Goal: Task Accomplishment & Management: Manage account settings

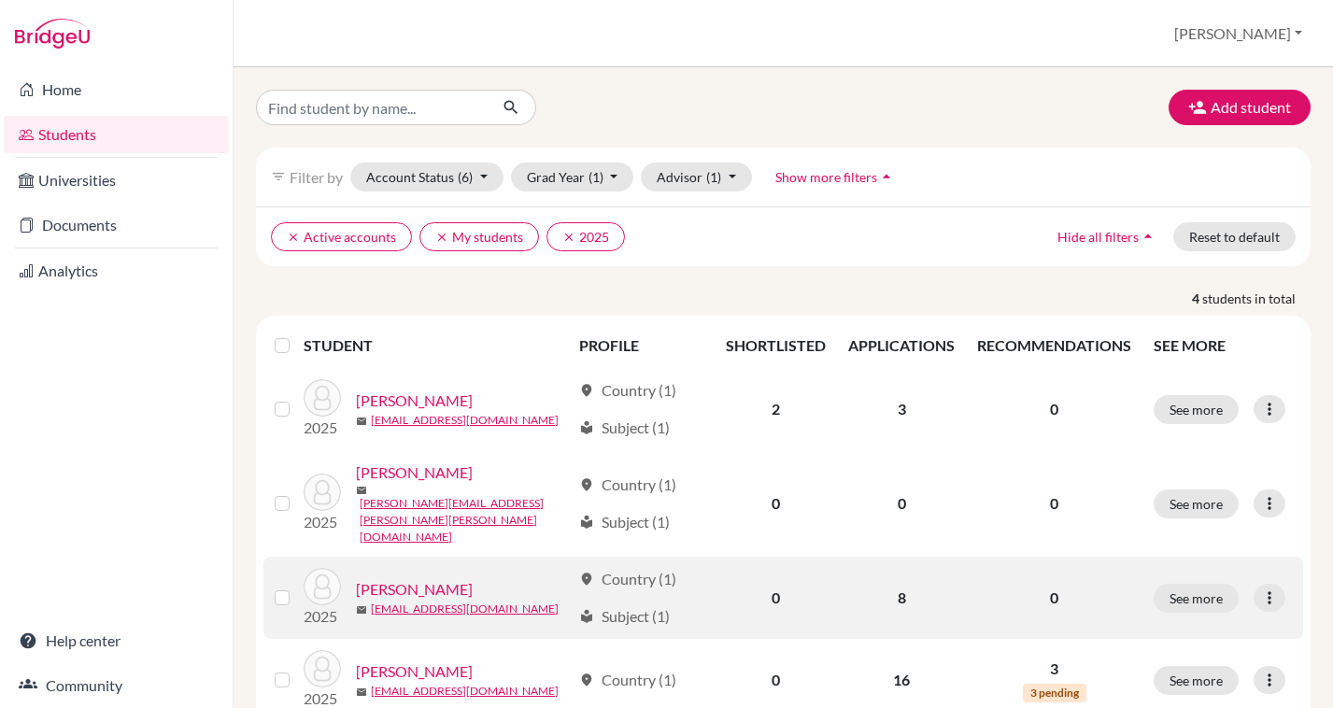
scroll to position [41, 0]
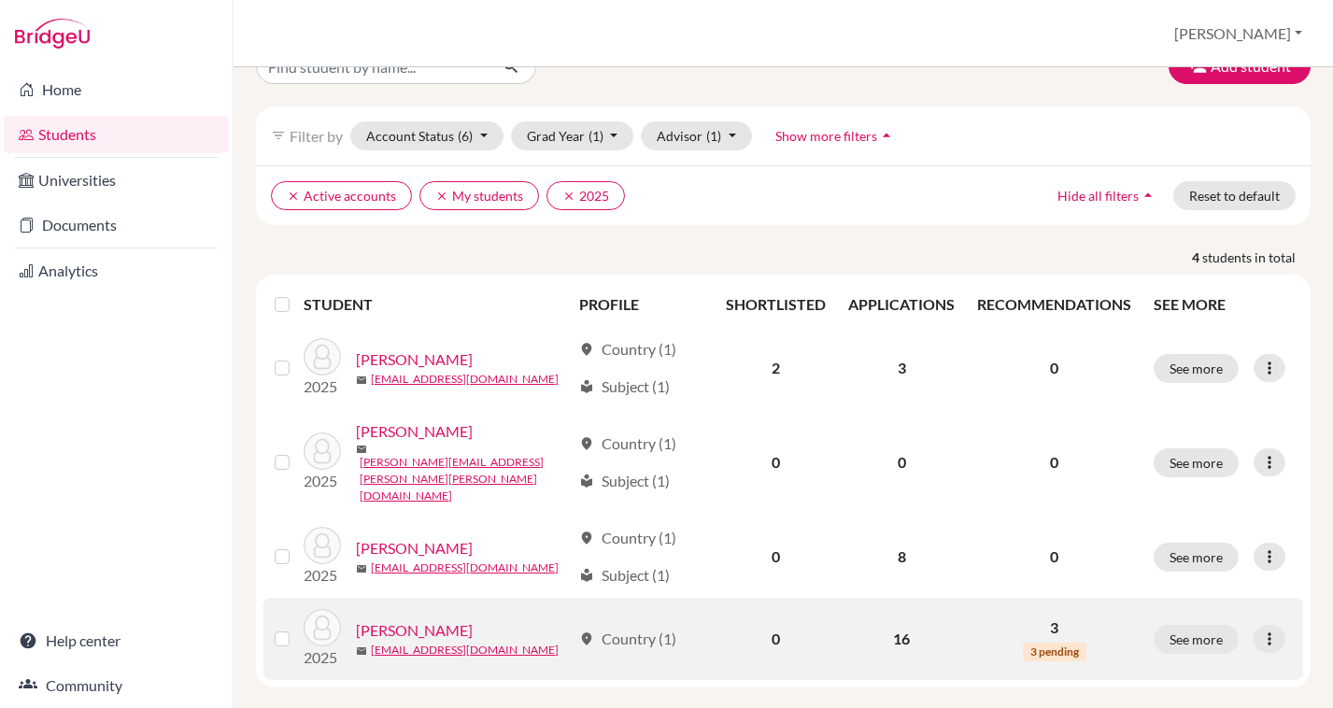
click at [399, 619] on link "Salazar, Mario" at bounding box center [414, 630] width 117 height 22
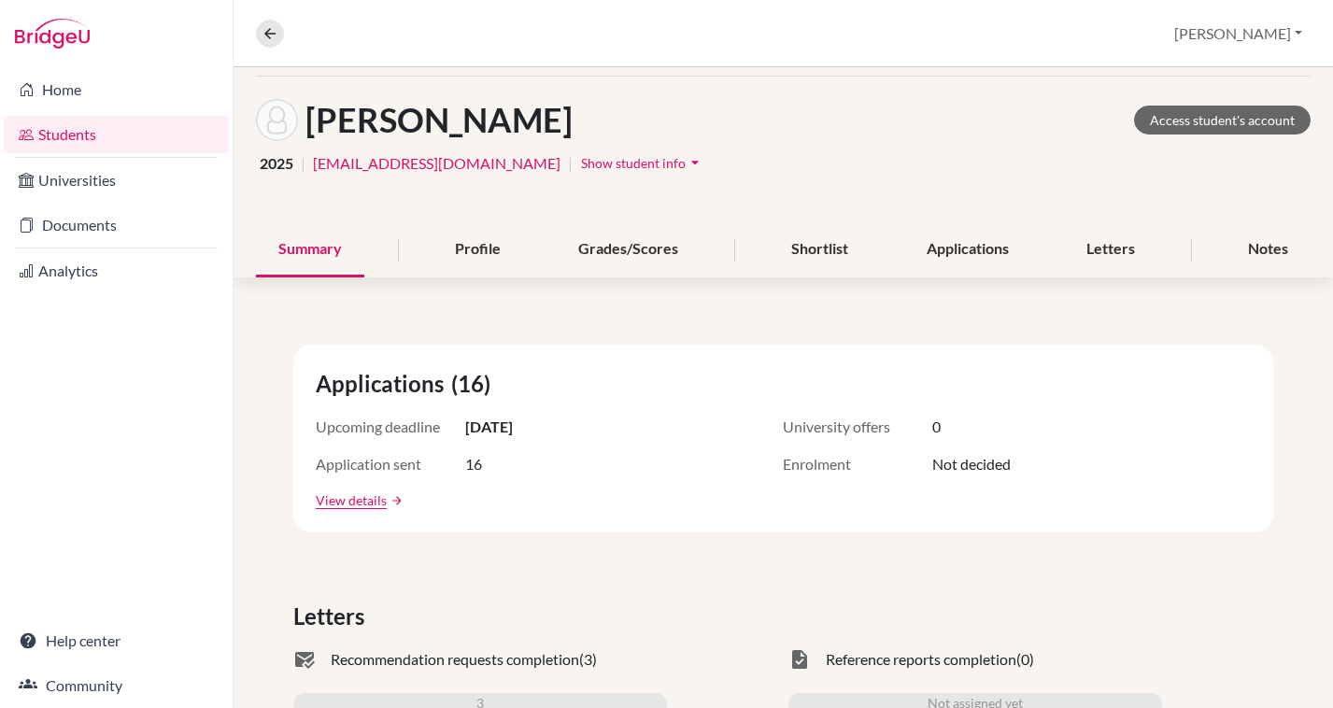
scroll to position [73, 0]
click at [1093, 245] on div "Letters" at bounding box center [1110, 248] width 93 height 55
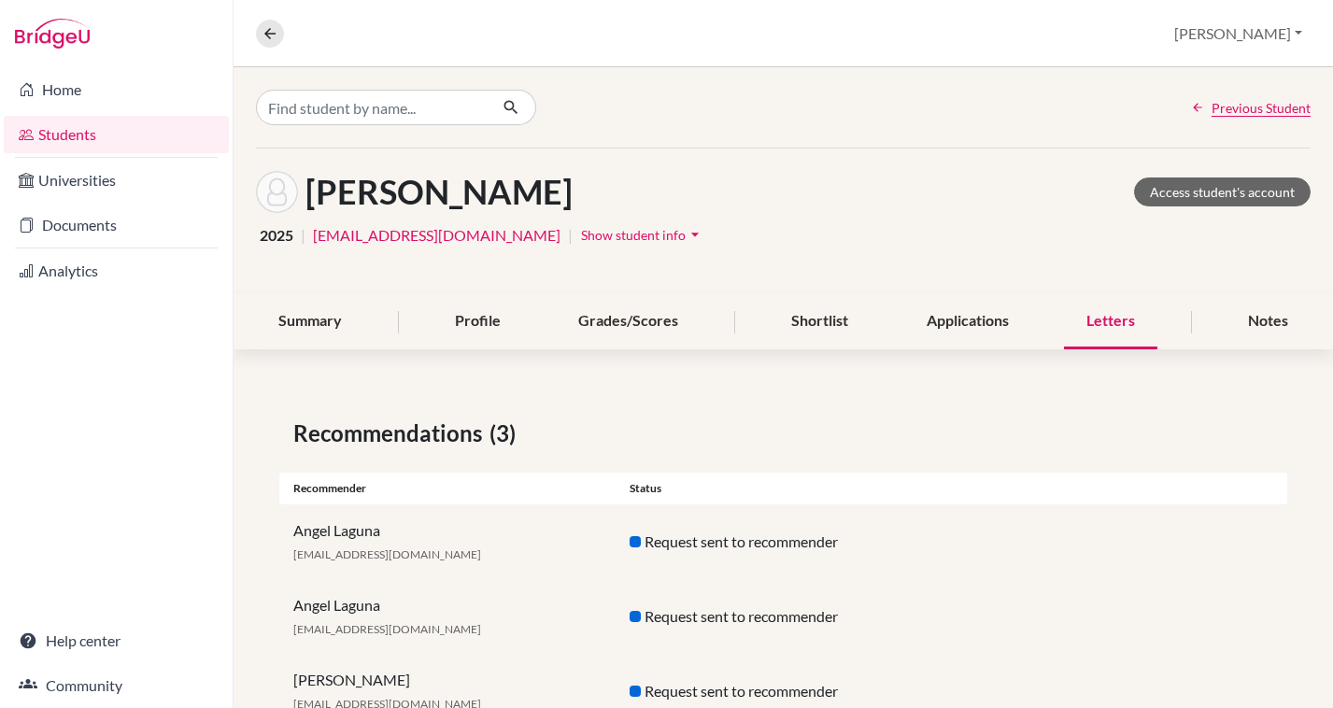
scroll to position [65, 0]
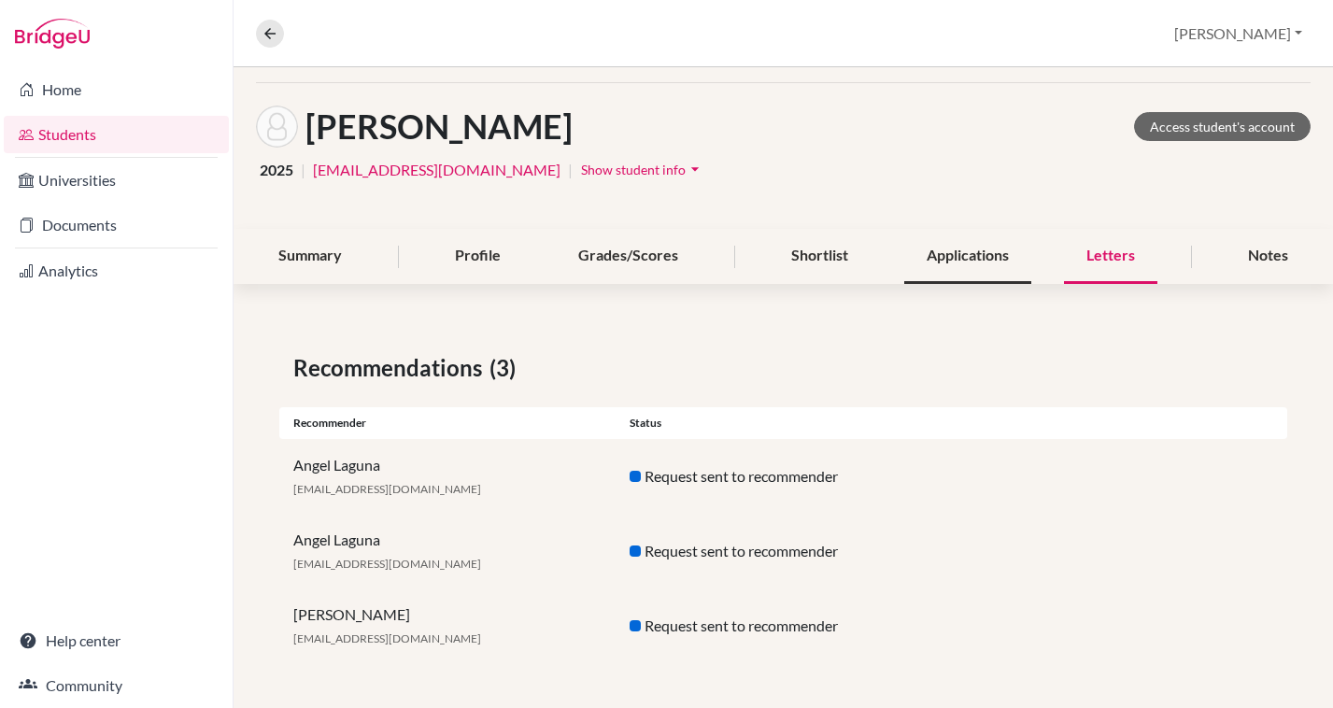
click at [994, 271] on div "Applications" at bounding box center [967, 256] width 127 height 55
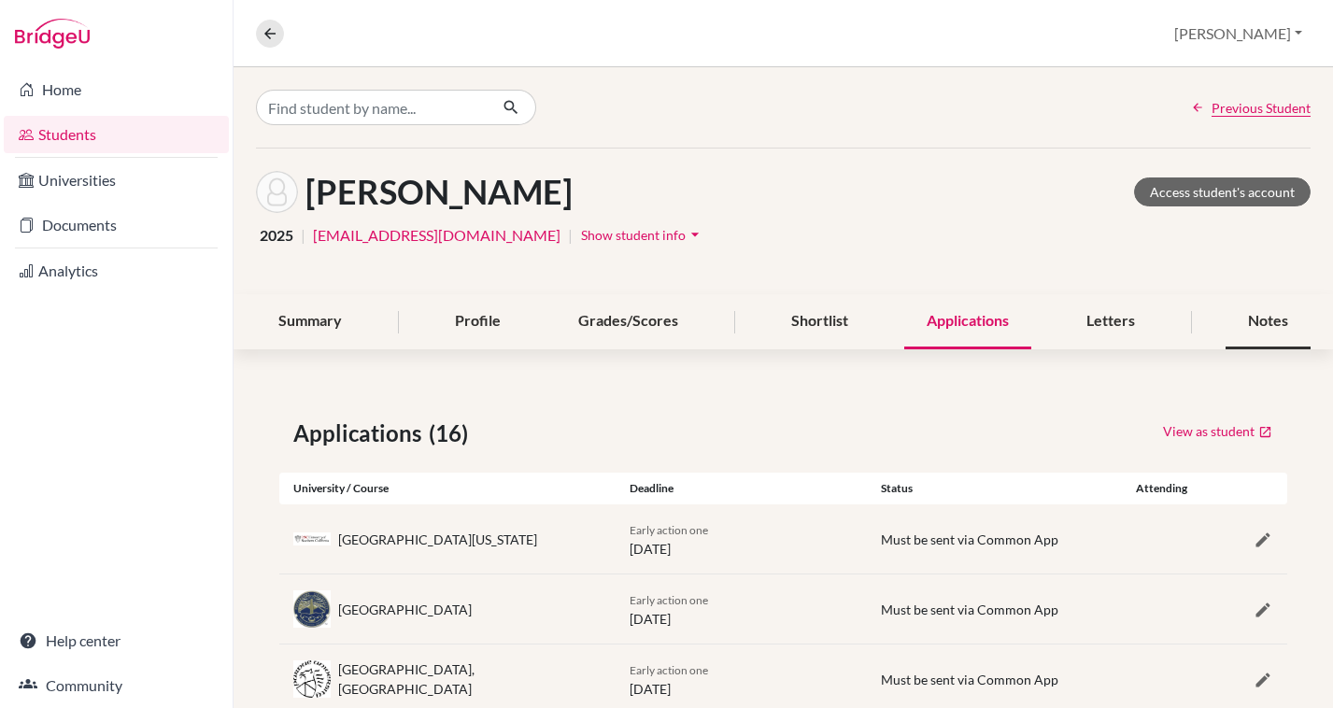
click at [1260, 316] on div "Notes" at bounding box center [1267, 321] width 85 height 55
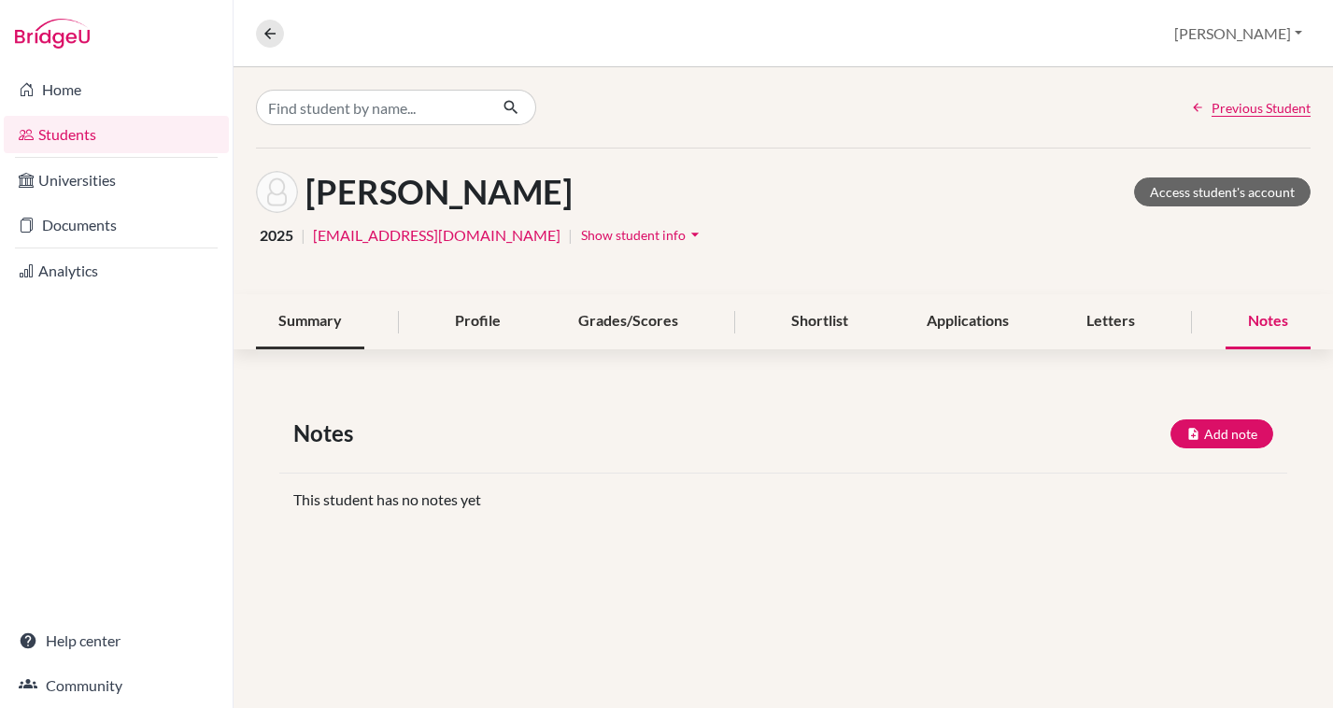
click at [296, 320] on div "Summary" at bounding box center [310, 321] width 108 height 55
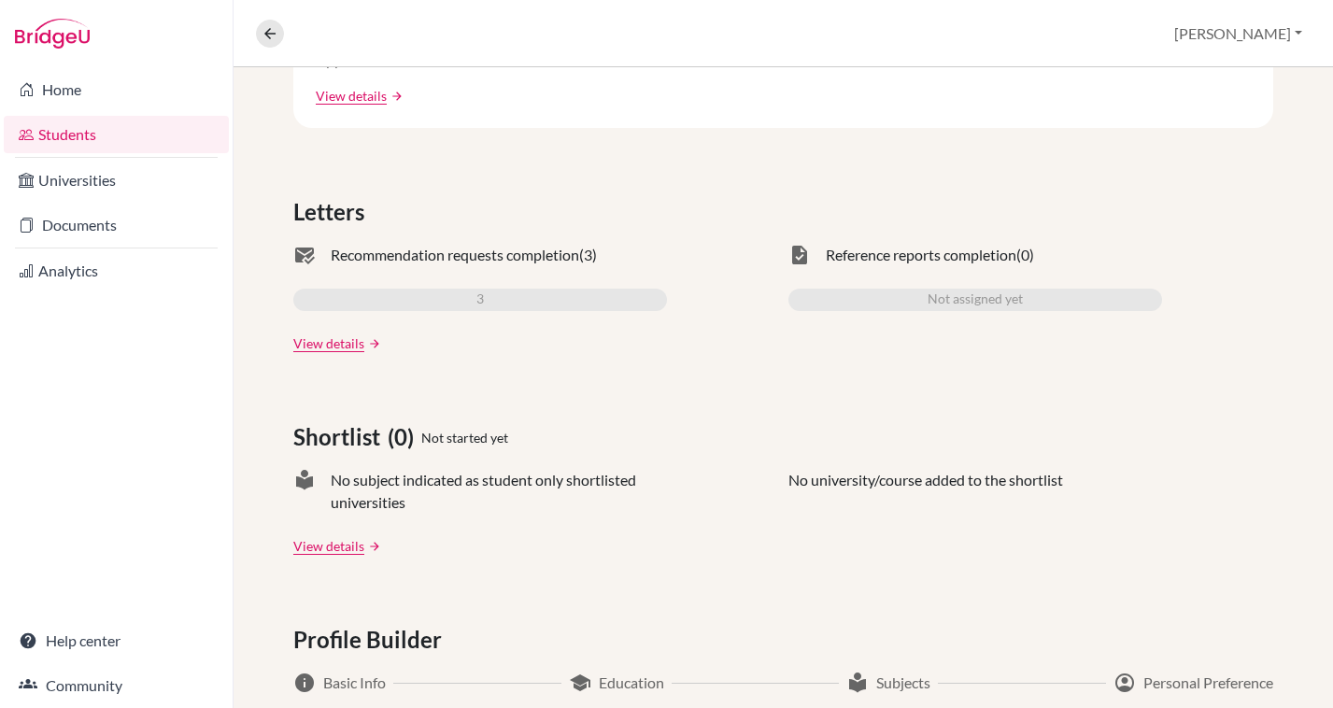
scroll to position [477, 0]
click at [339, 346] on link "View details" at bounding box center [328, 343] width 71 height 20
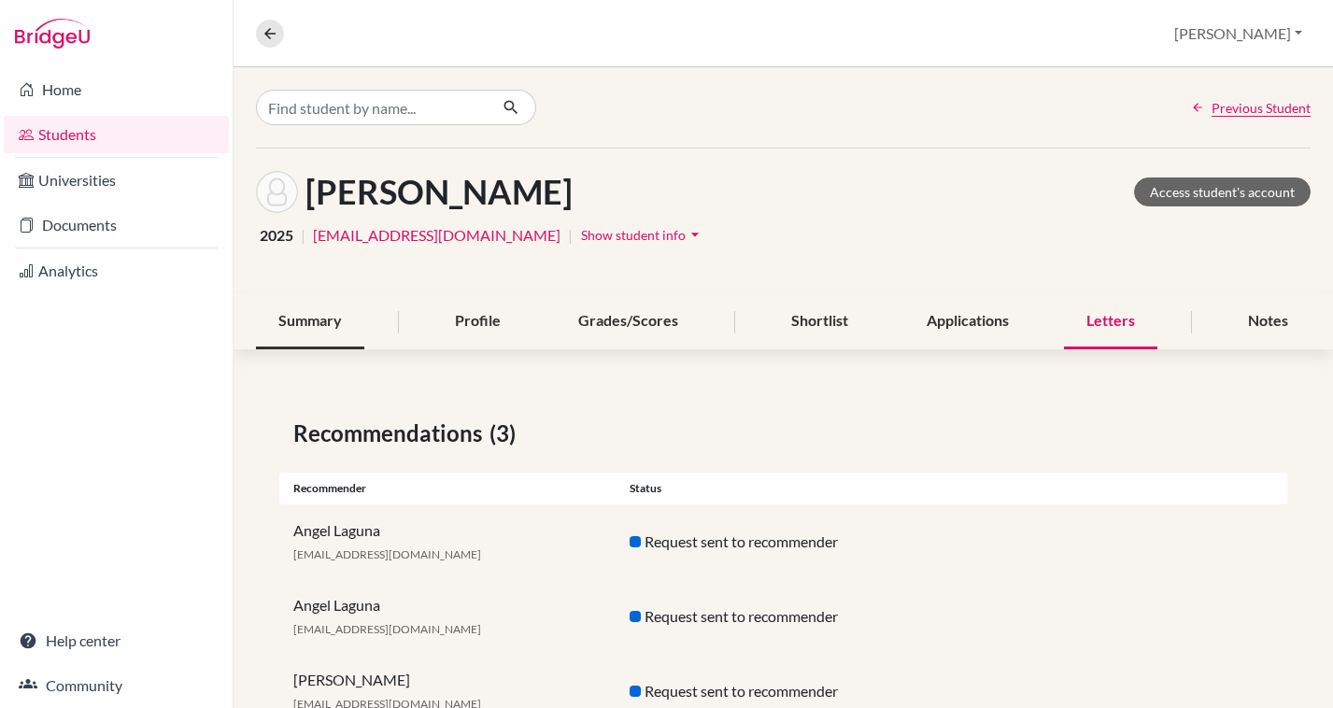
click at [313, 325] on div "Summary" at bounding box center [310, 321] width 108 height 55
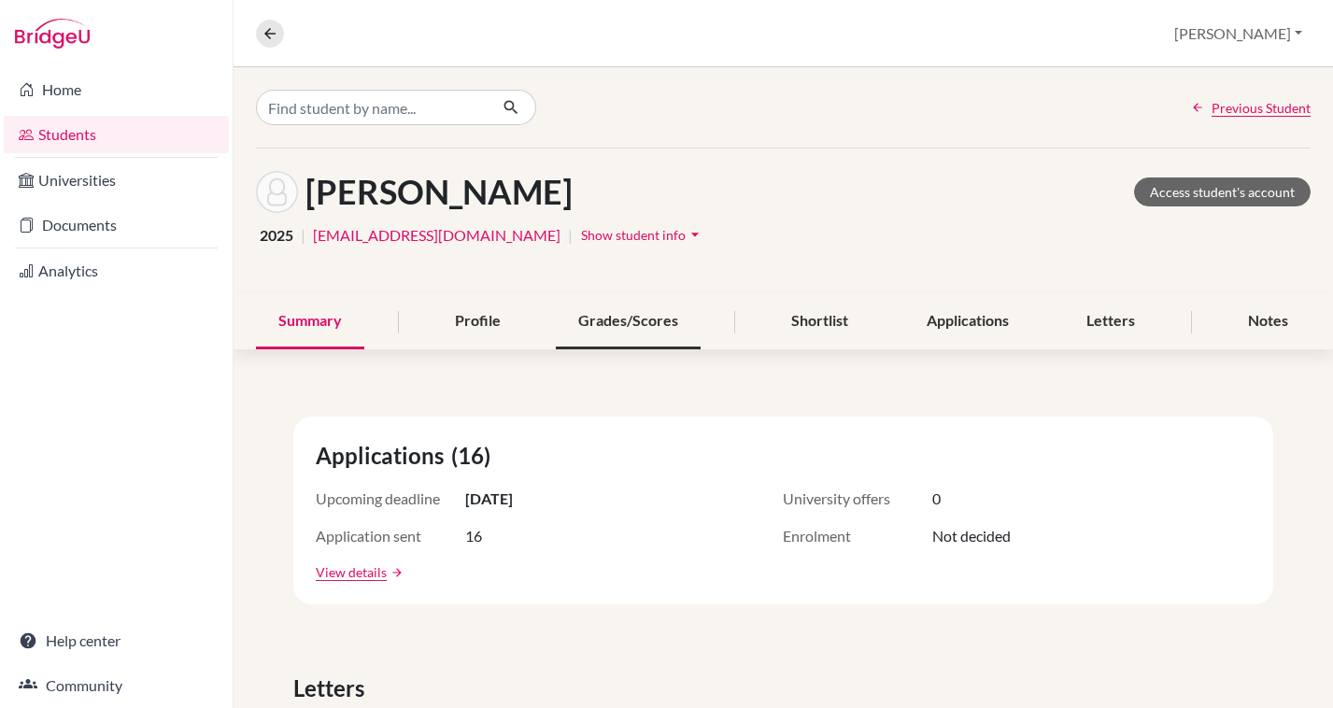
click at [599, 335] on div "Grades/Scores" at bounding box center [628, 321] width 145 height 55
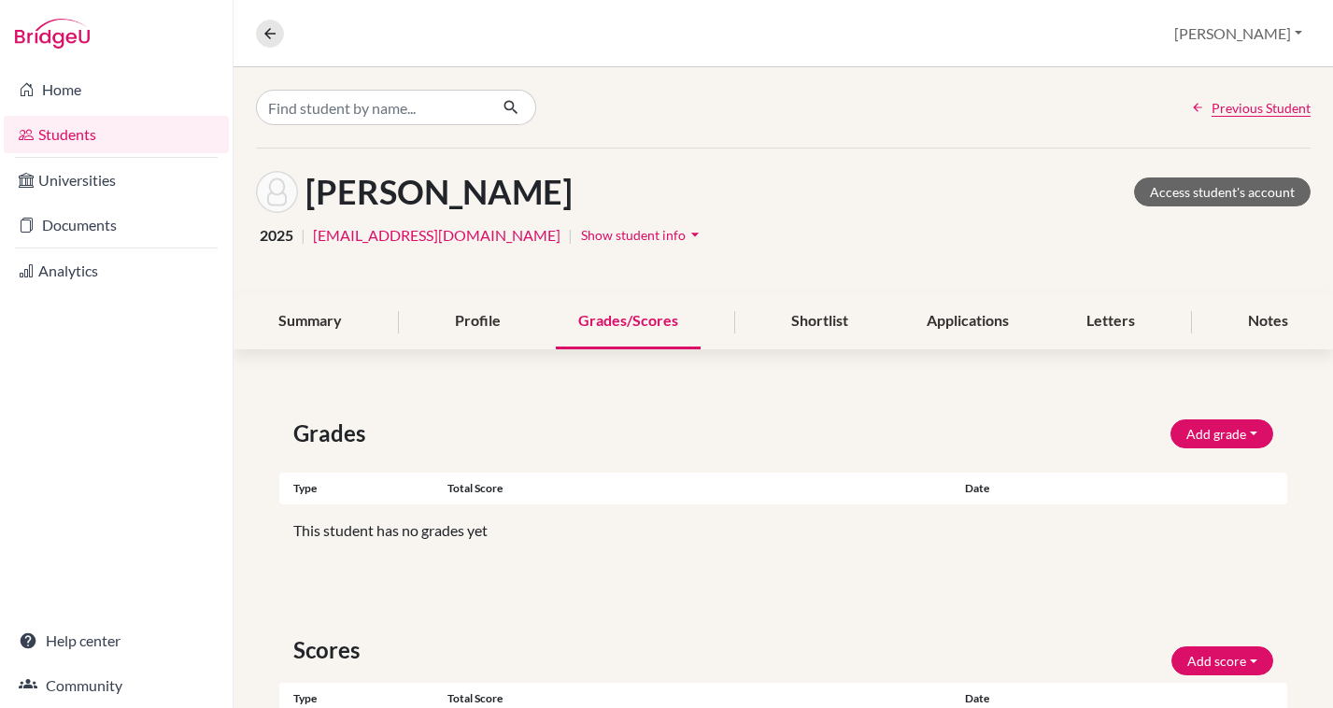
click at [686, 238] on icon "arrow_drop_down" at bounding box center [695, 234] width 19 height 19
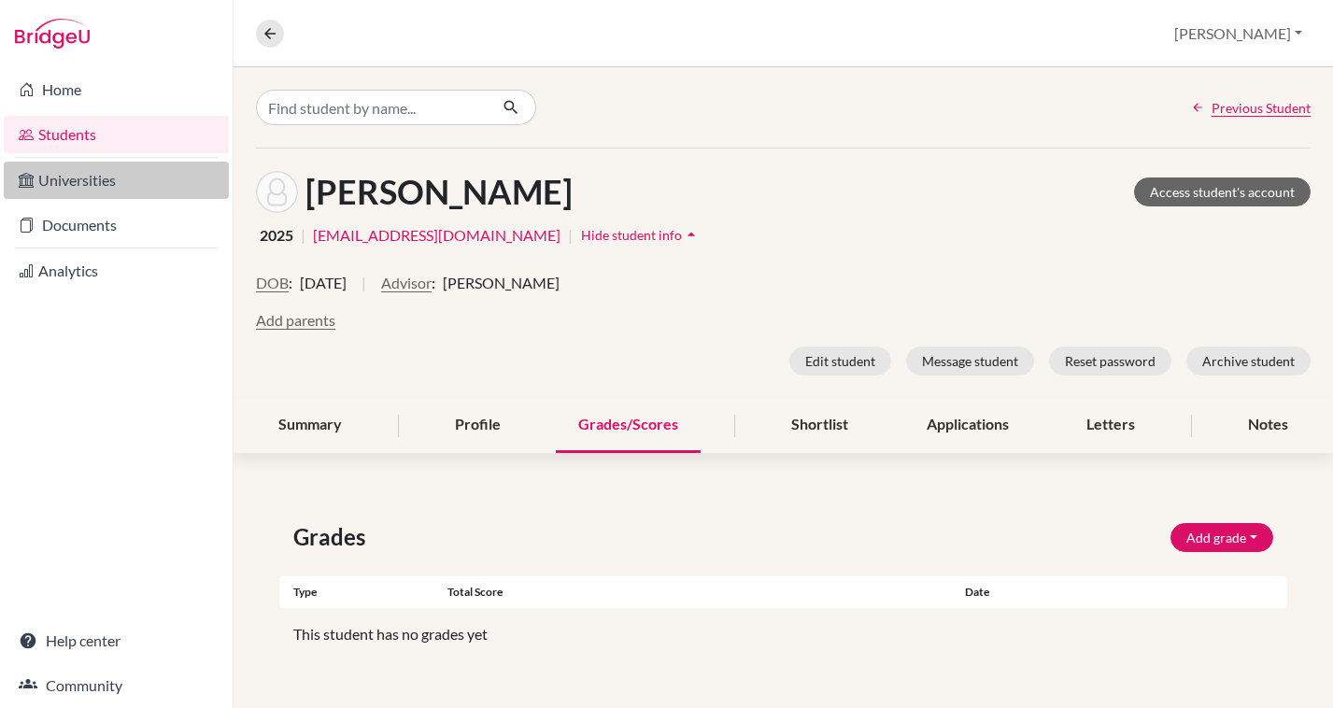
click at [92, 177] on link "Universities" at bounding box center [116, 180] width 225 height 37
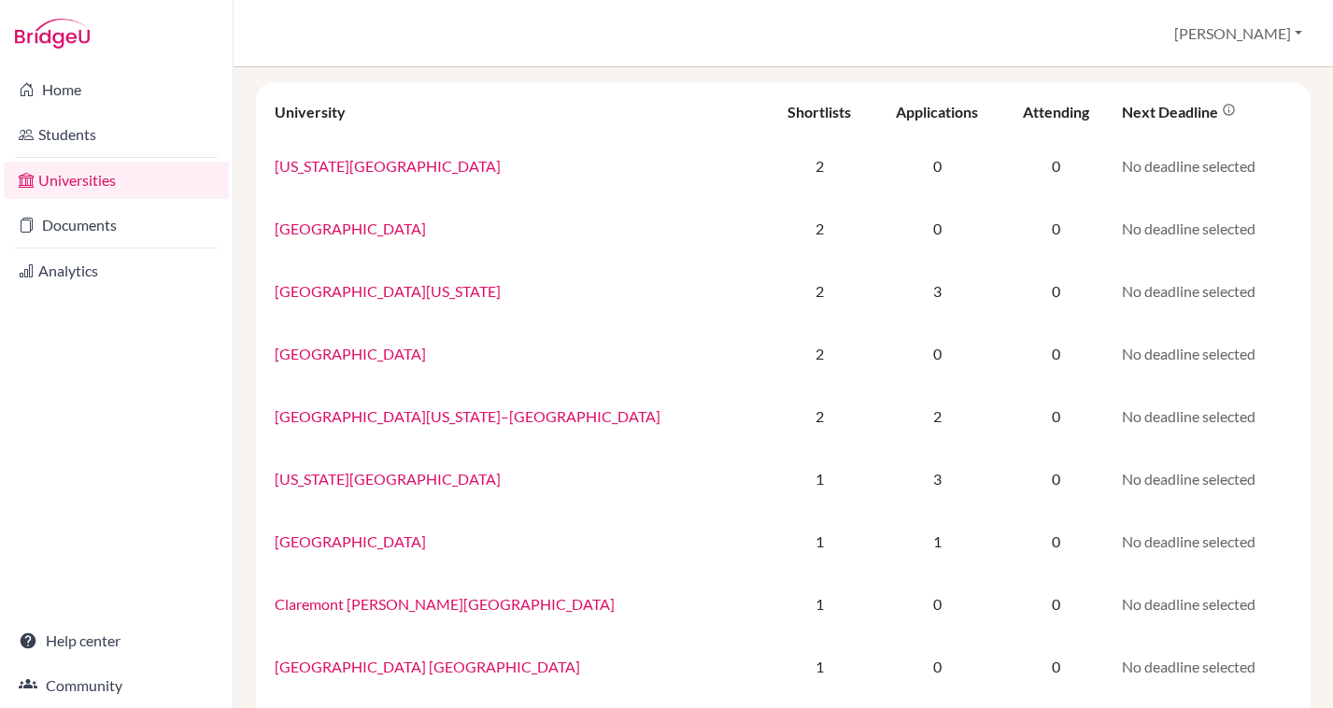
scroll to position [94, 0]
click at [152, 217] on link "Documents" at bounding box center [116, 224] width 225 height 37
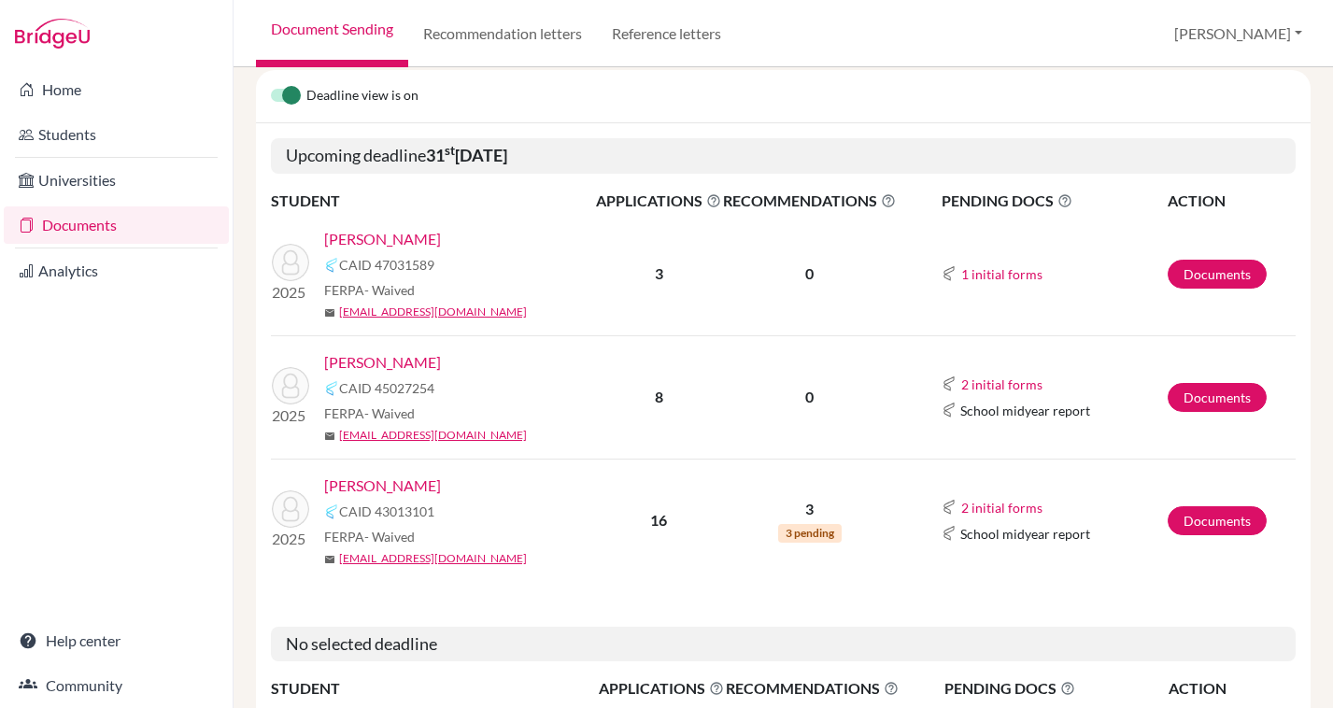
scroll to position [247, 0]
click at [1210, 524] on link "Documents" at bounding box center [1216, 519] width 99 height 29
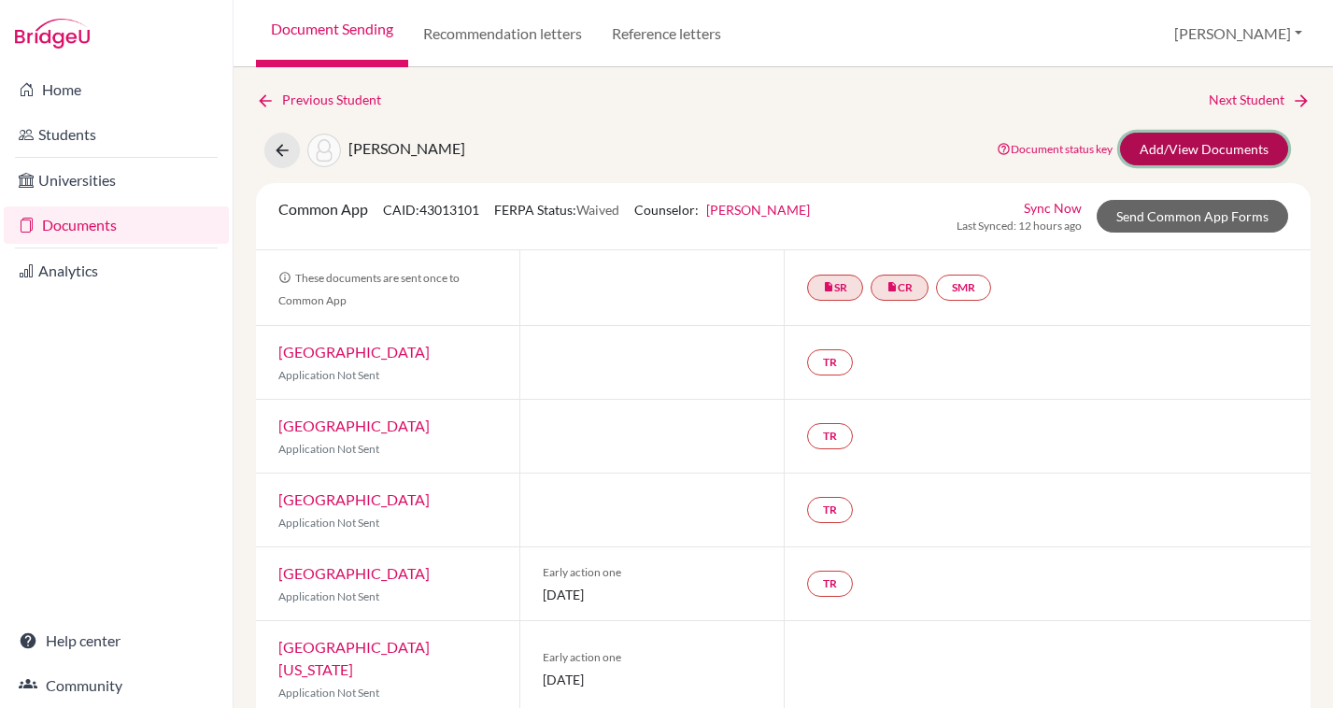
click at [1183, 156] on link "Add/View Documents" at bounding box center [1204, 149] width 168 height 33
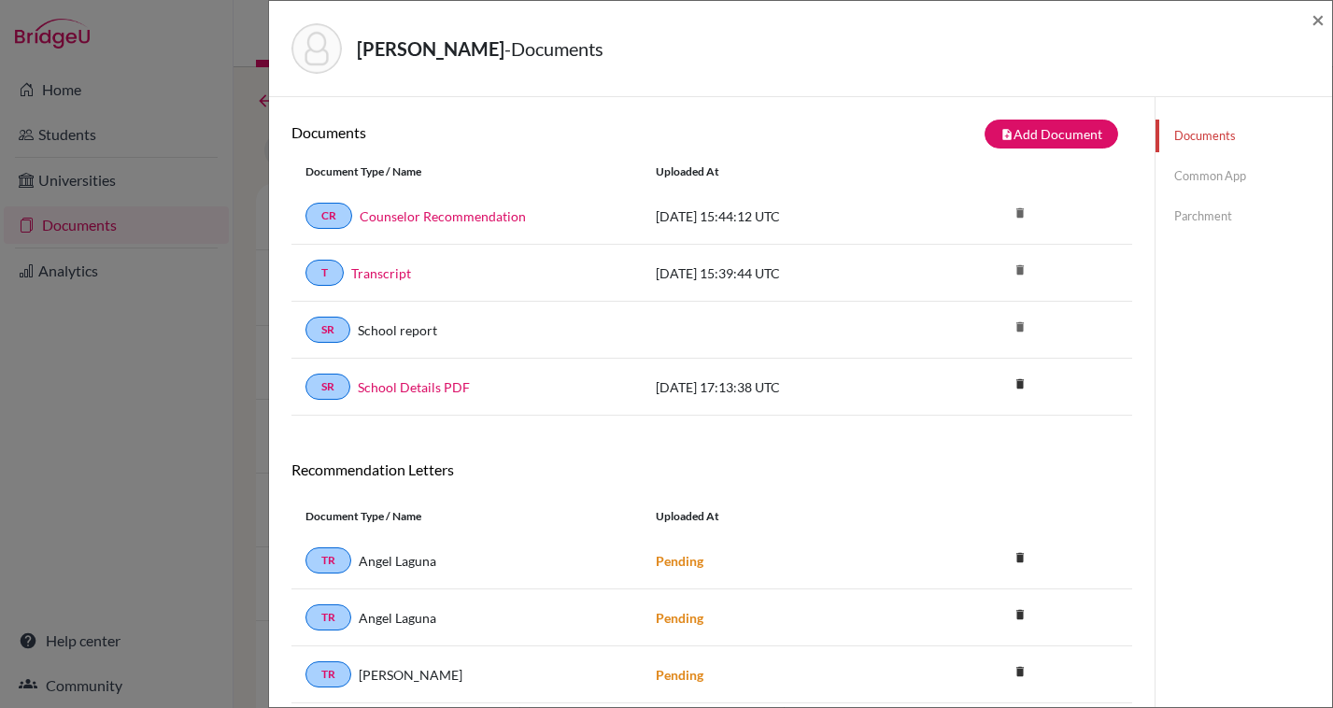
scroll to position [98, 0]
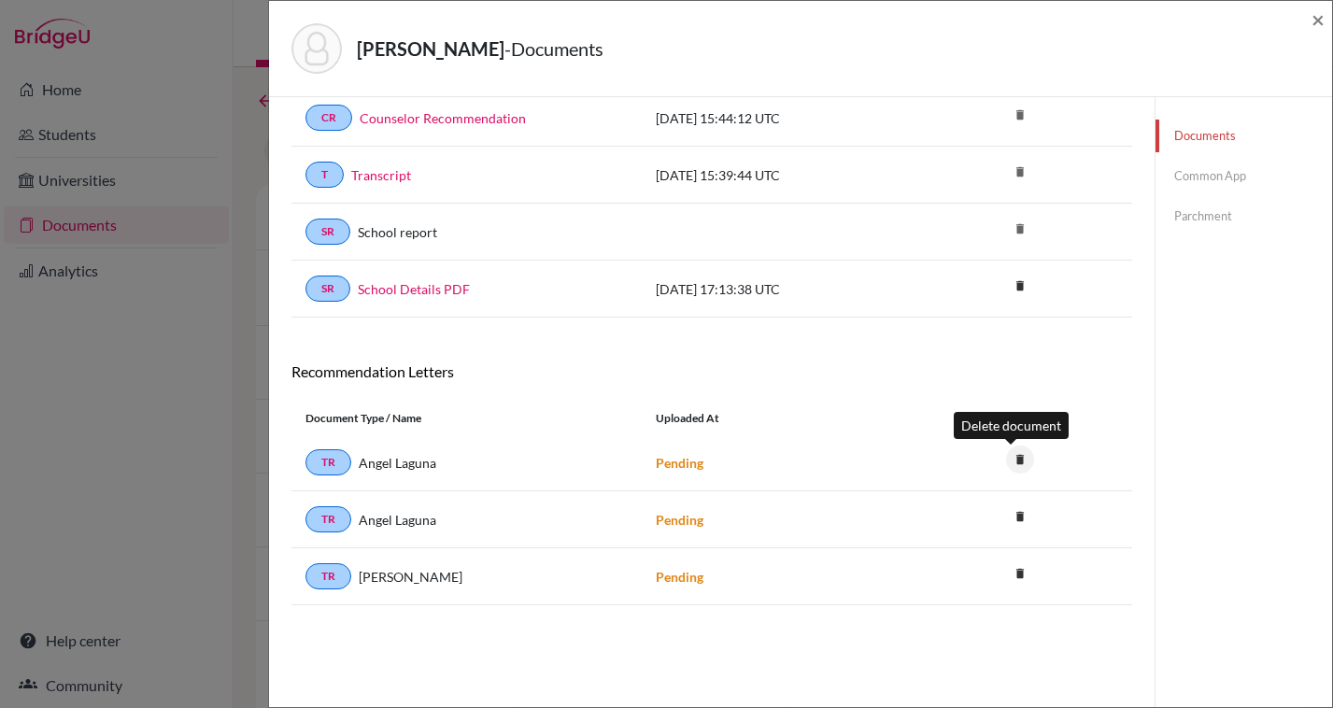
click at [1006, 462] on icon "delete" at bounding box center [1020, 460] width 28 height 28
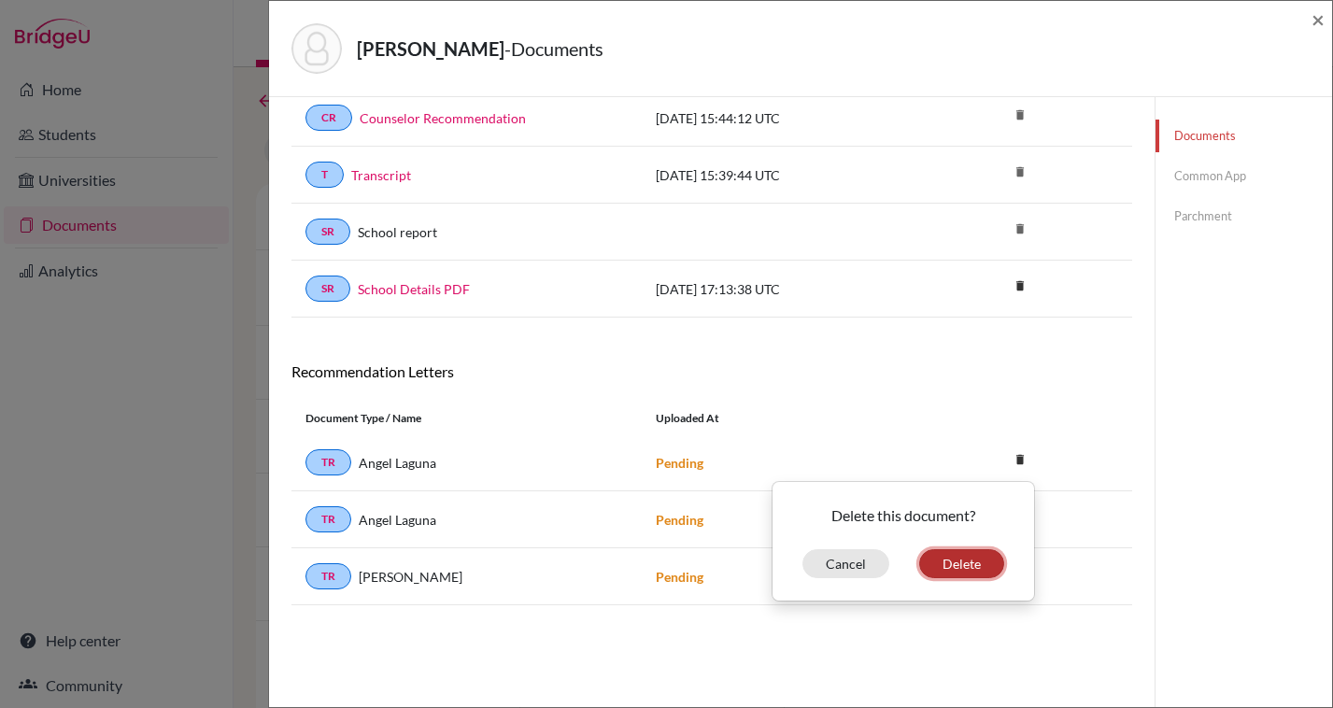
click at [935, 561] on button "Delete" at bounding box center [961, 563] width 85 height 29
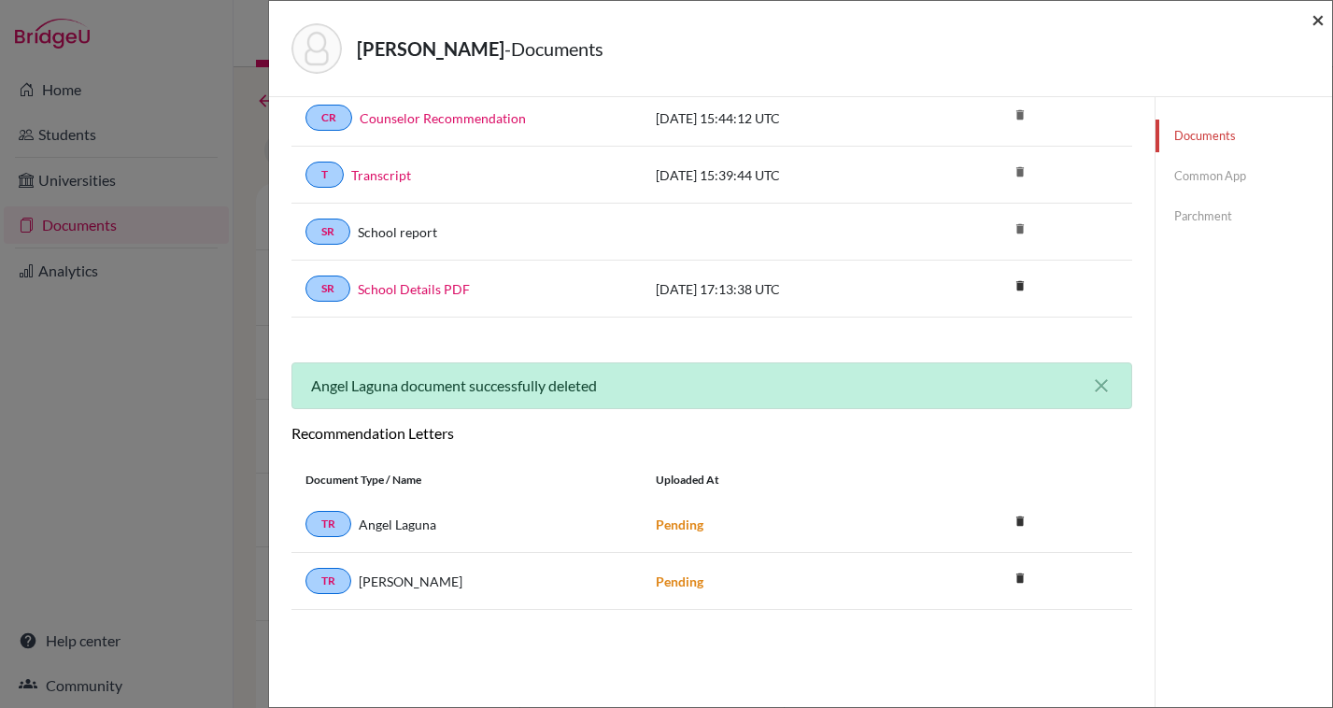
click at [1318, 21] on span "×" at bounding box center [1317, 19] width 13 height 27
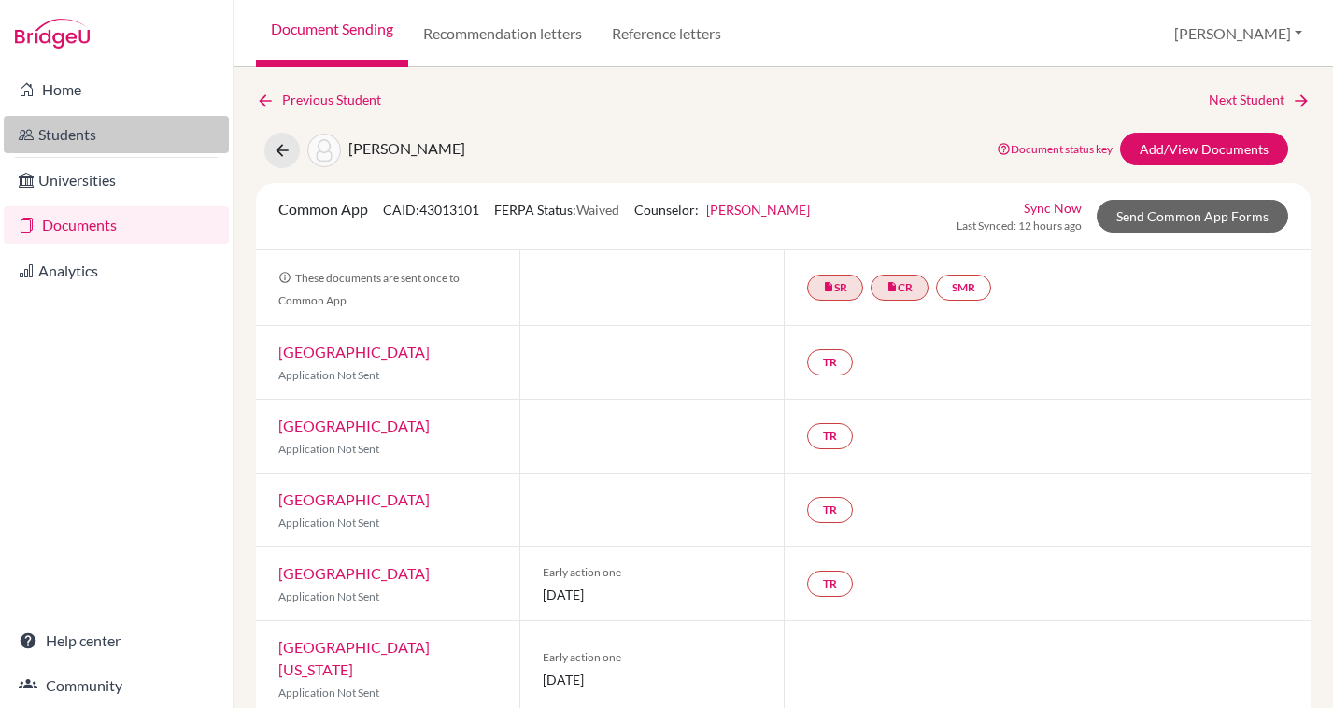
click at [101, 134] on link "Students" at bounding box center [116, 134] width 225 height 37
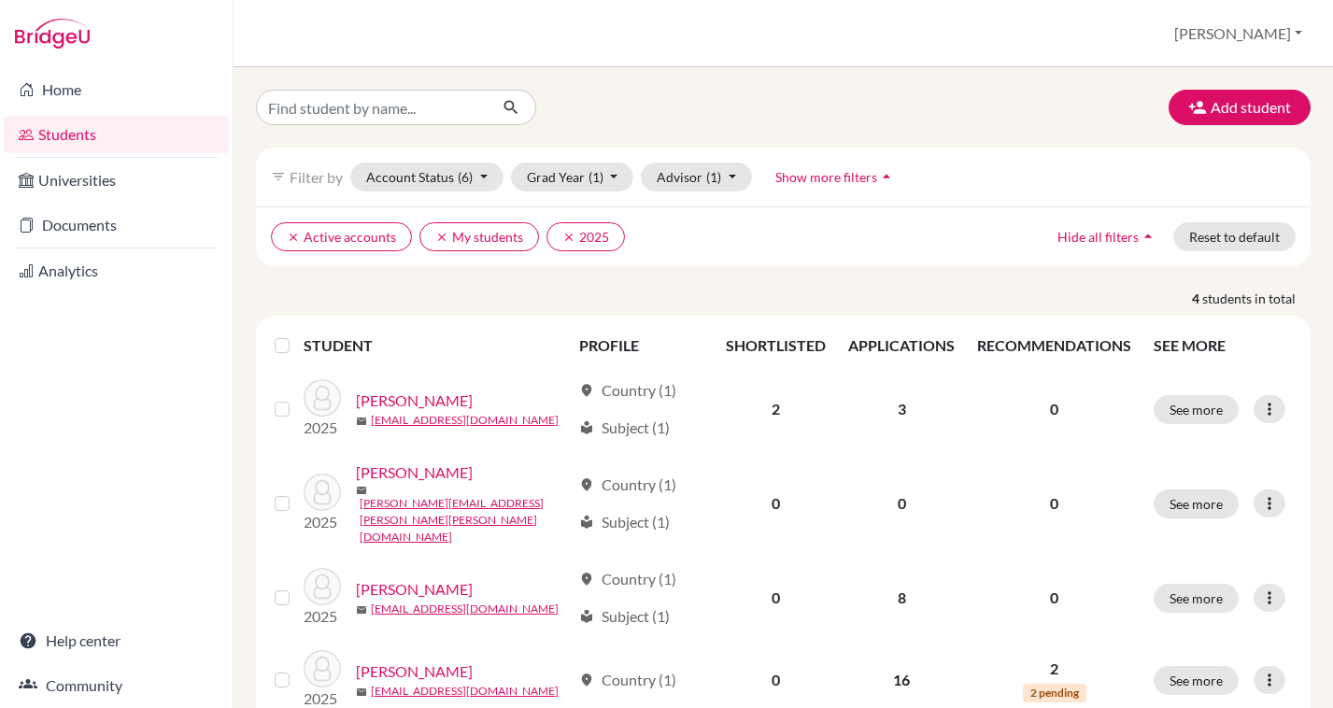
scroll to position [41, 0]
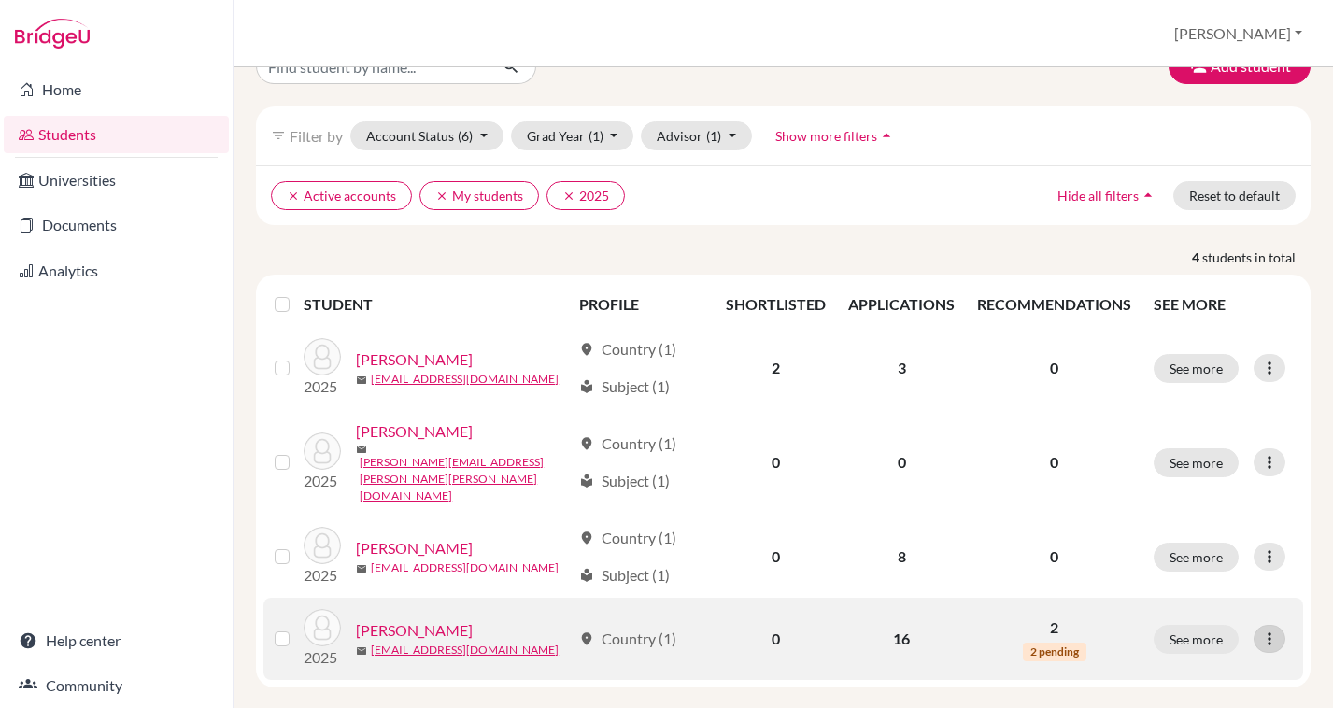
click at [1260, 630] on icon at bounding box center [1269, 639] width 19 height 19
click at [822, 598] on td "0" at bounding box center [776, 639] width 122 height 82
click at [408, 619] on link "[PERSON_NAME]" at bounding box center [414, 630] width 117 height 22
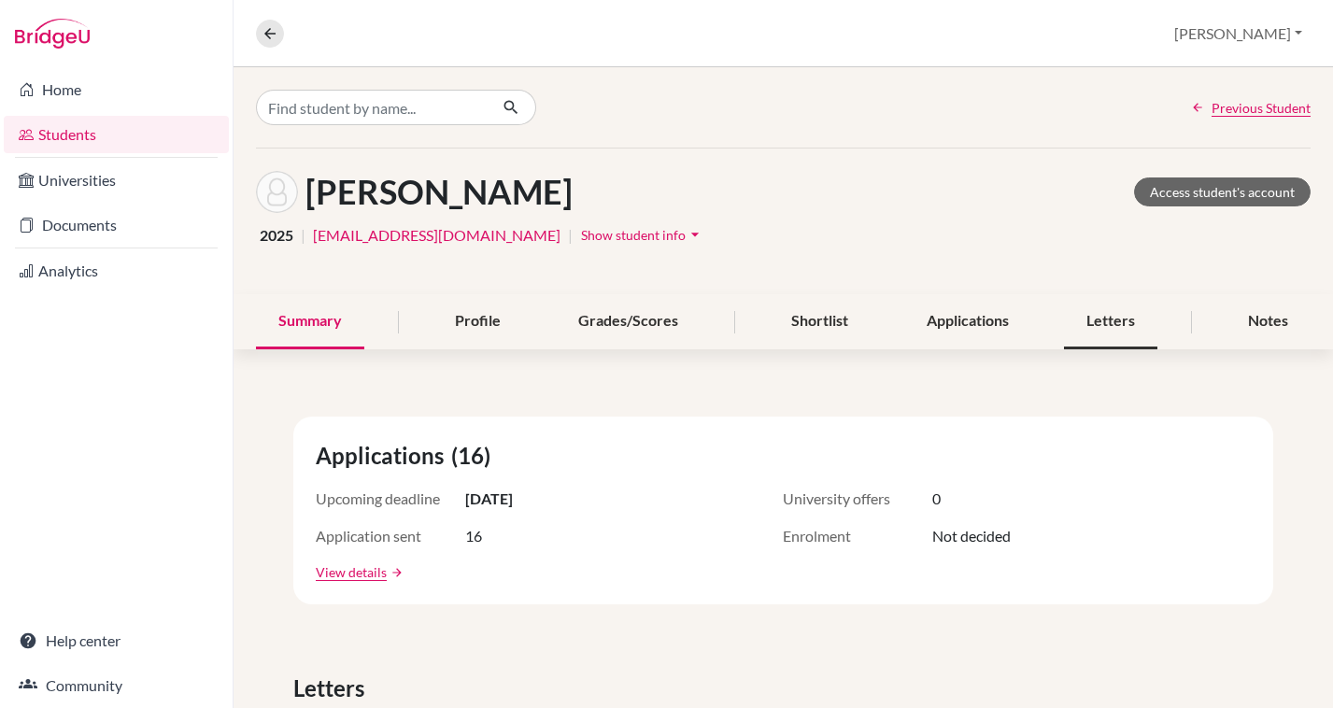
click at [1103, 324] on div "Letters" at bounding box center [1110, 321] width 93 height 55
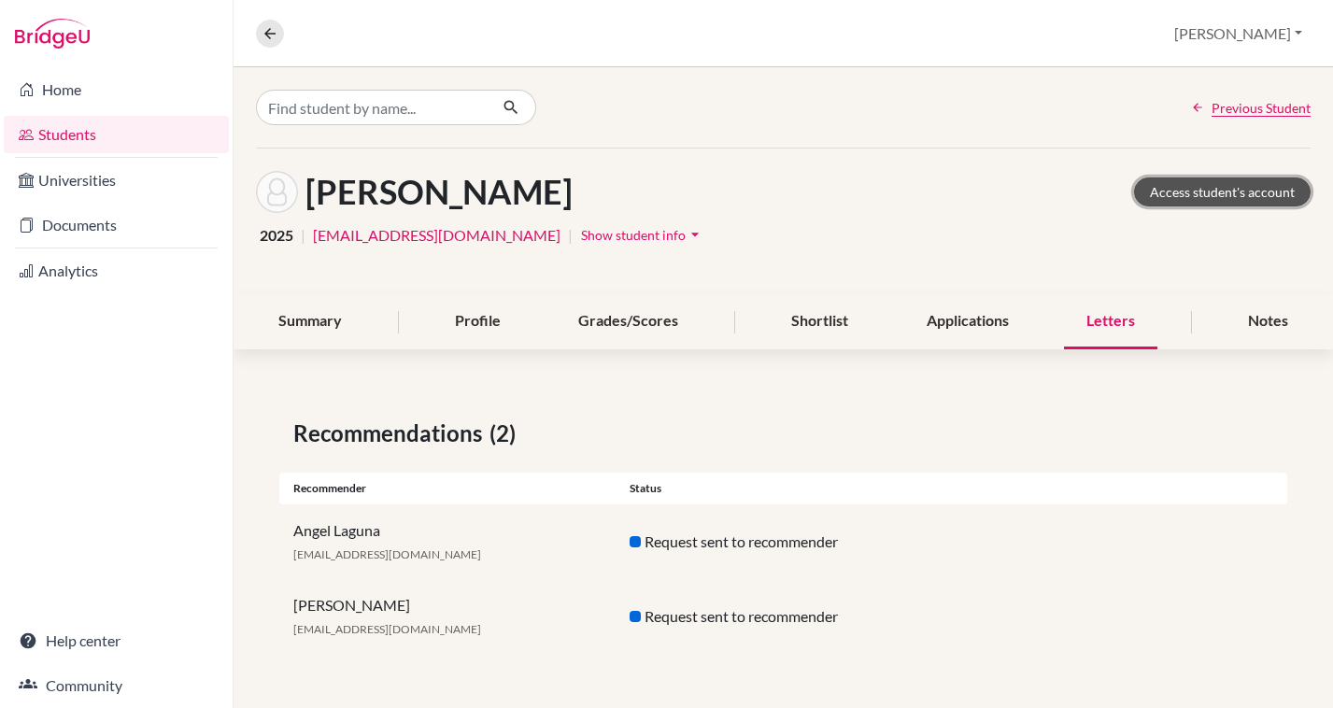
click at [1191, 194] on link "Access student's account" at bounding box center [1222, 191] width 177 height 29
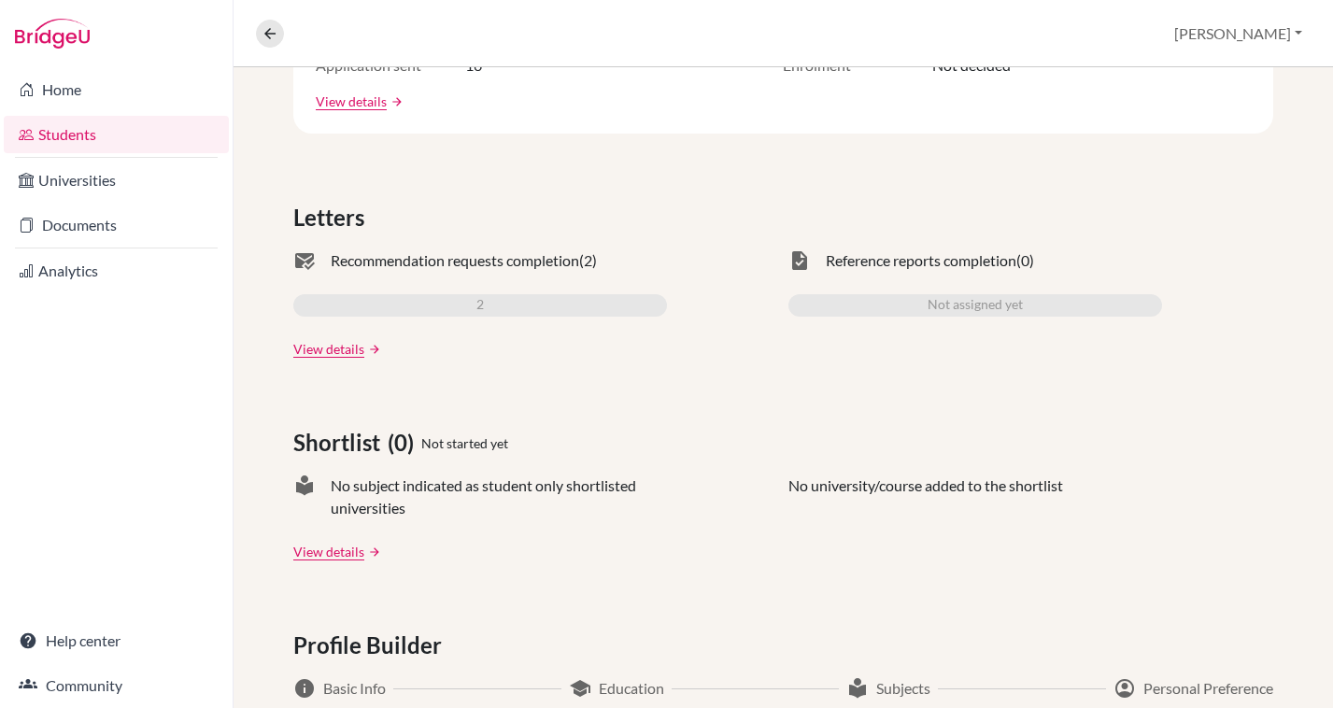
scroll to position [415, 0]
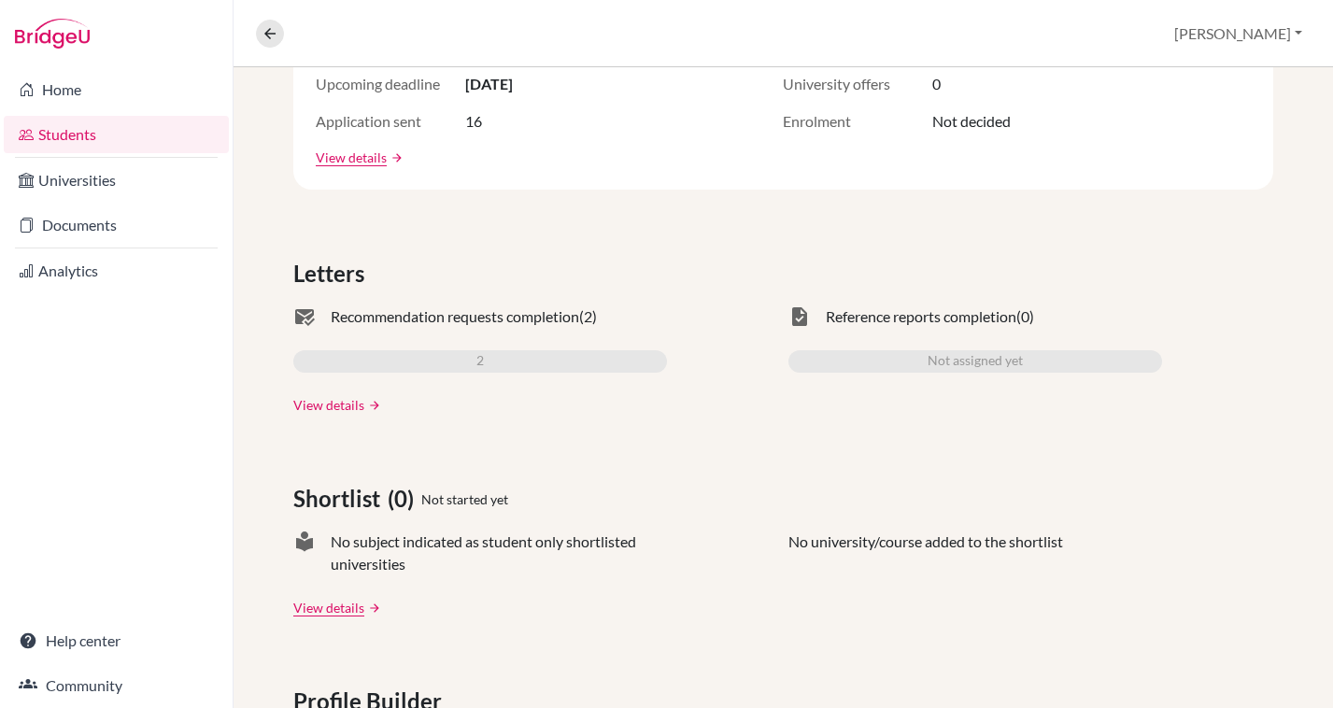
click at [347, 410] on link "View details" at bounding box center [328, 405] width 71 height 20
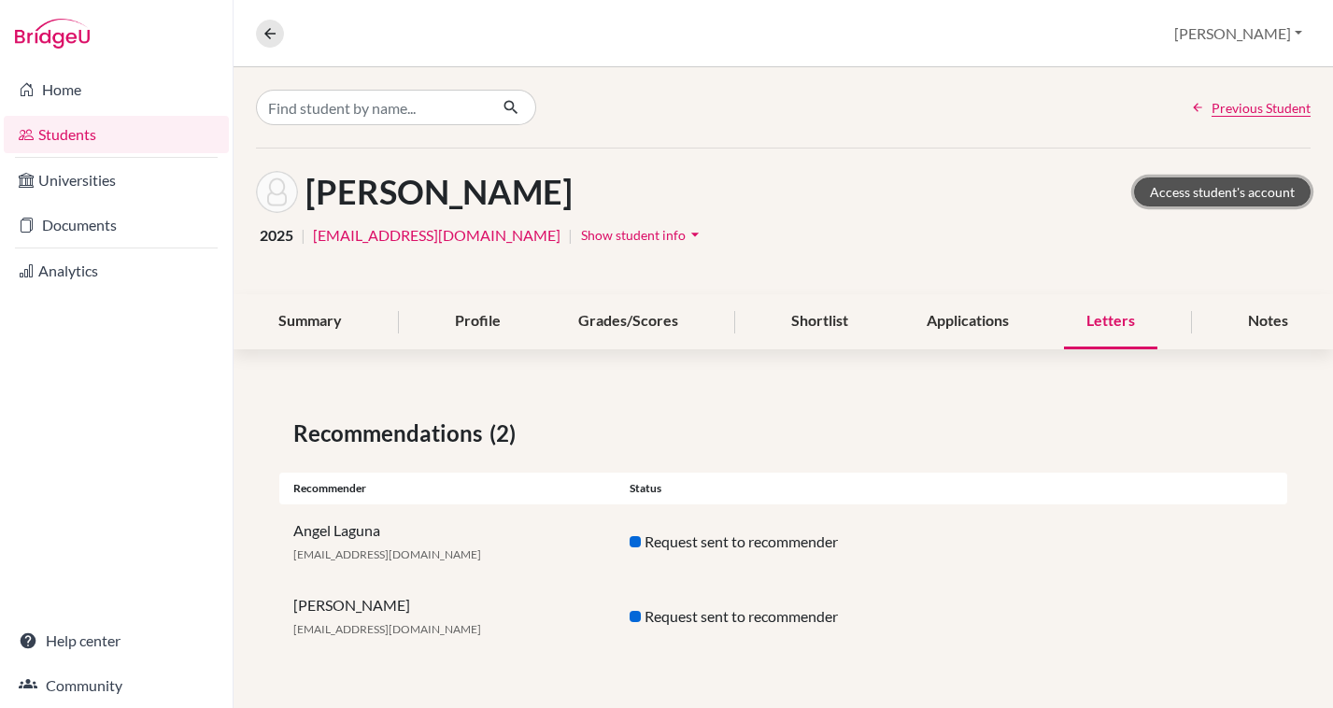
click at [1172, 188] on link "Access student's account" at bounding box center [1222, 191] width 177 height 29
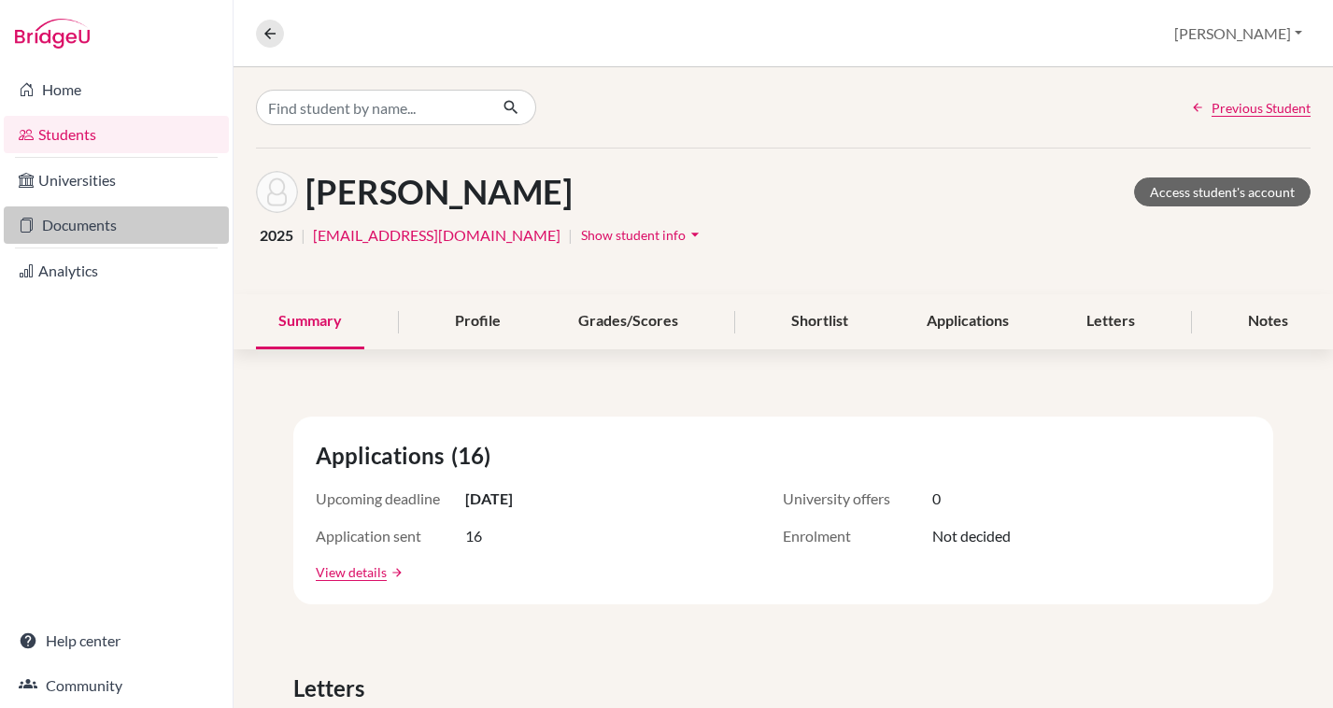
click at [78, 215] on link "Documents" at bounding box center [116, 224] width 225 height 37
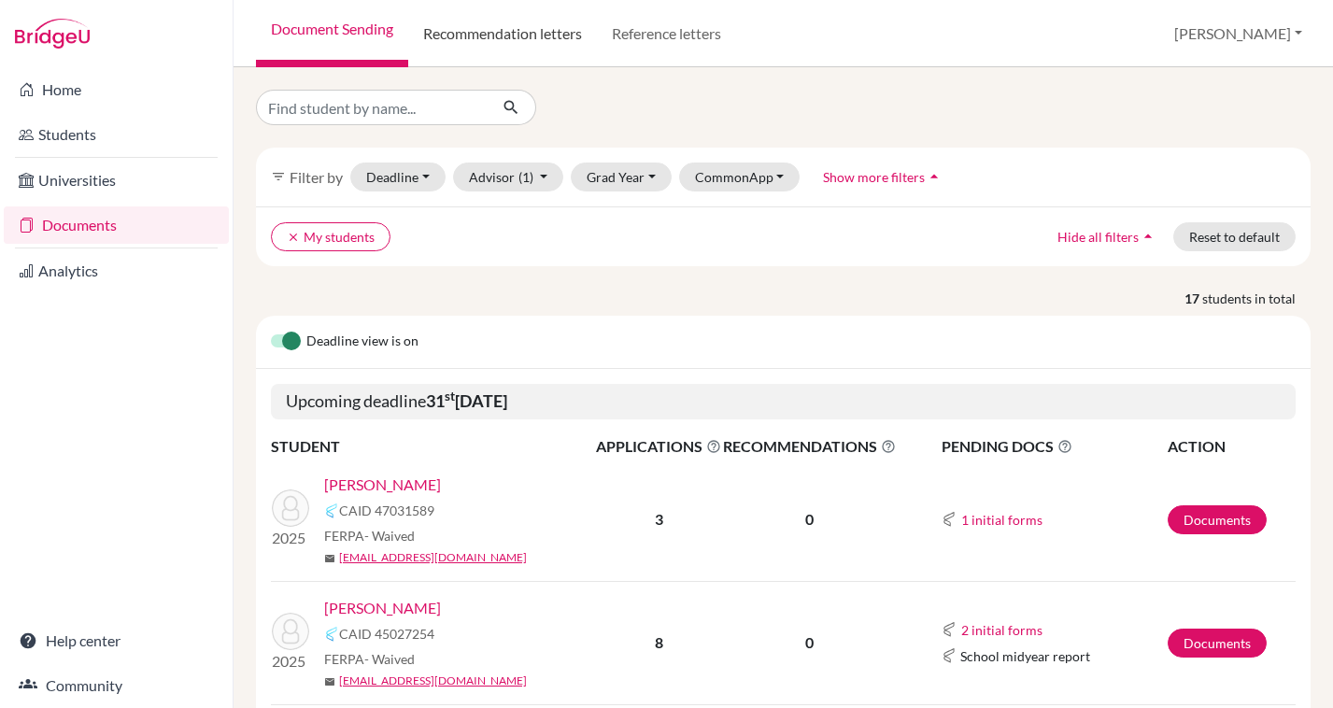
click at [541, 33] on link "Recommendation letters" at bounding box center [502, 33] width 189 height 67
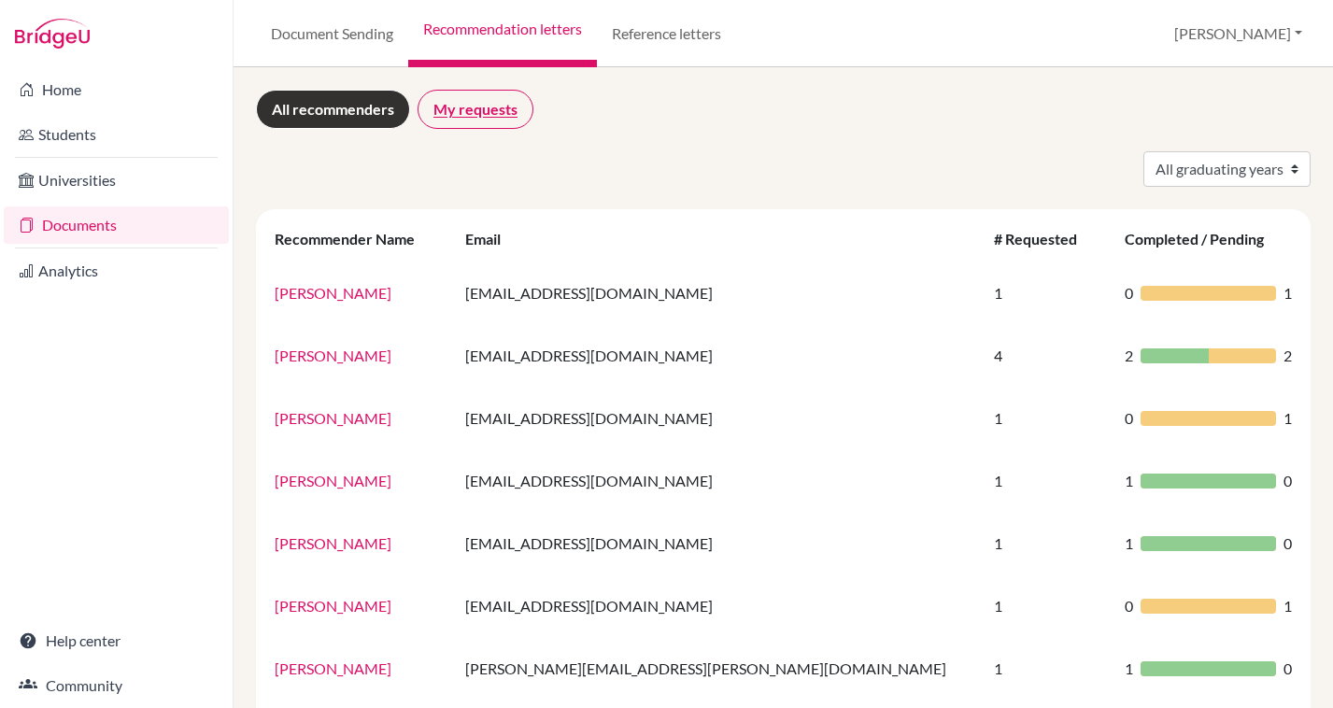
click at [486, 101] on link "My requests" at bounding box center [475, 109] width 116 height 39
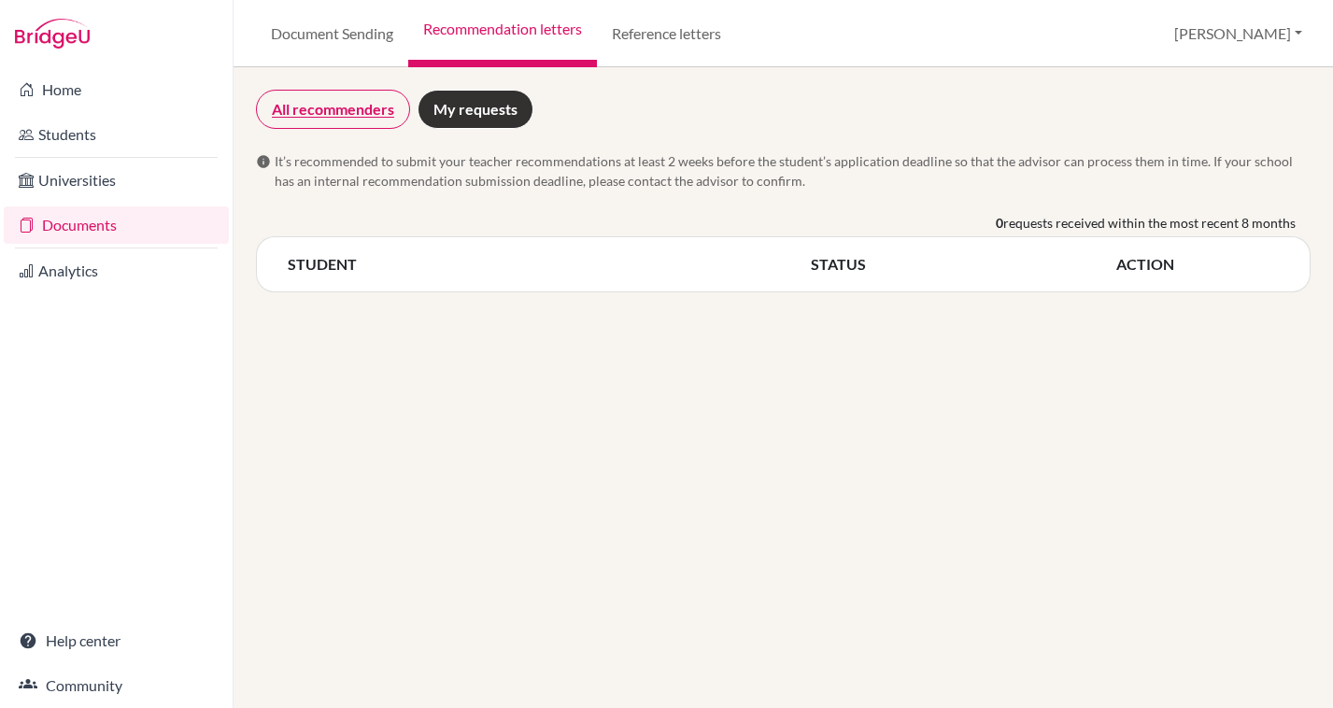
click at [349, 122] on link "All recommenders" at bounding box center [333, 109] width 154 height 39
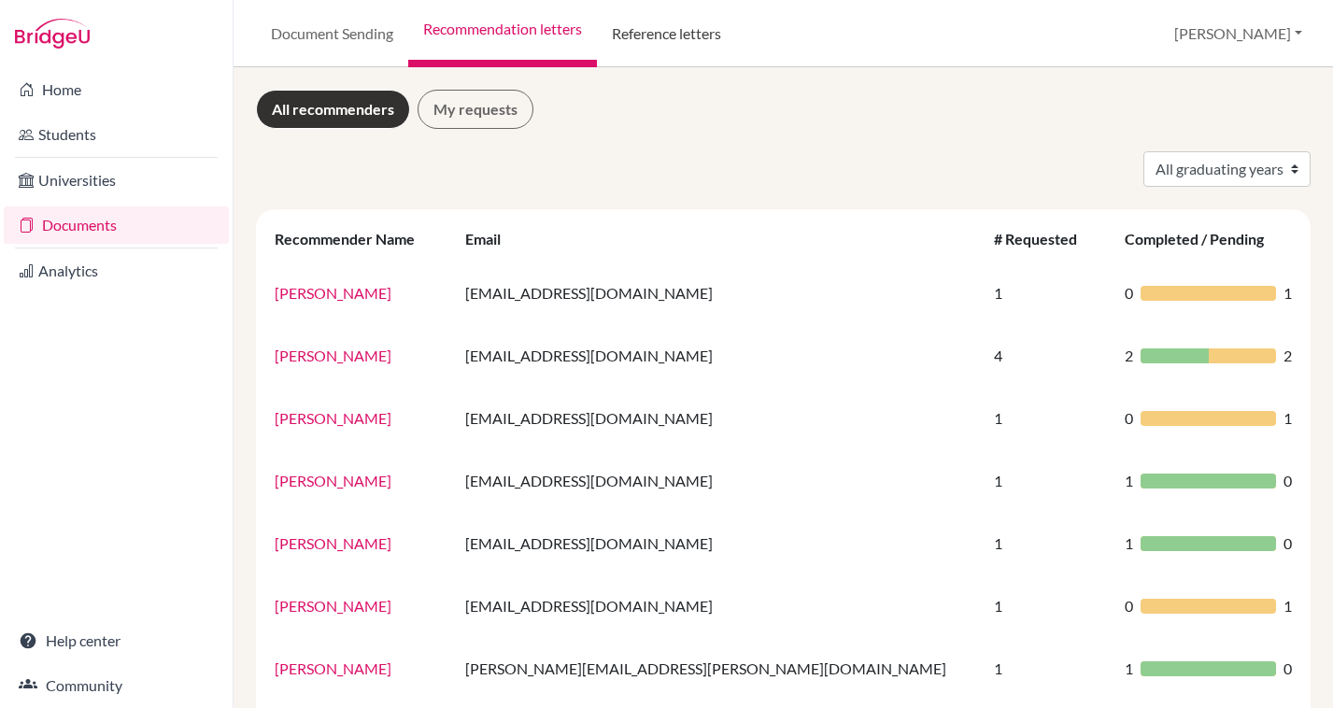
click at [684, 21] on link "Reference letters" at bounding box center [666, 33] width 139 height 67
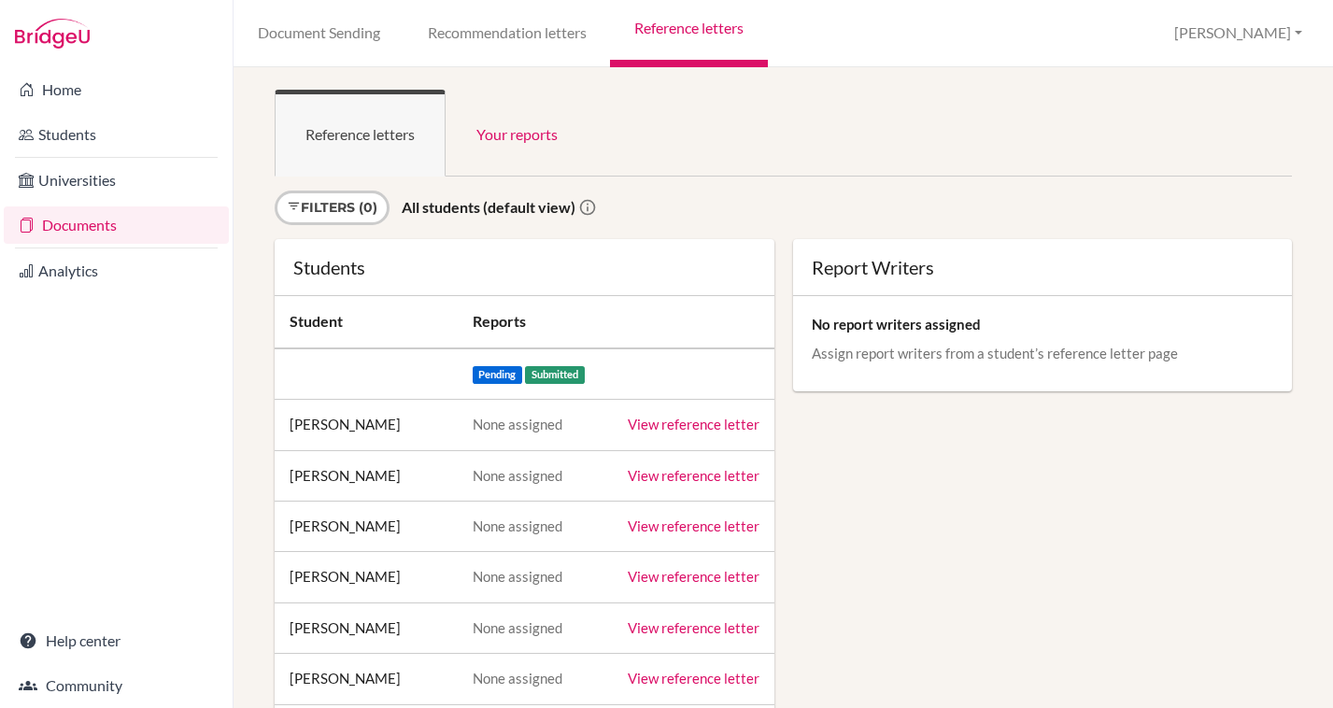
click at [655, 425] on link "View reference letter" at bounding box center [694, 424] width 132 height 17
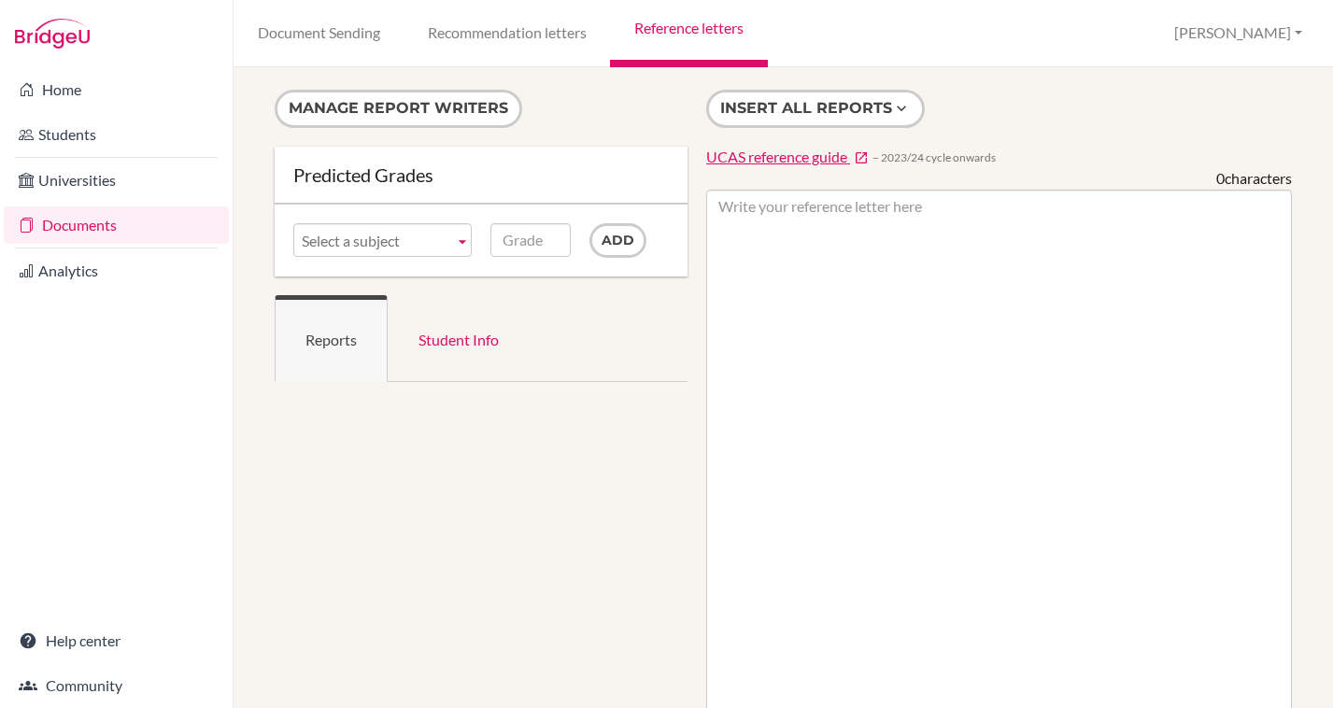
click at [799, 158] on span "UCAS reference guide" at bounding box center [776, 157] width 141 height 18
click at [499, 42] on link "Recommendation letters" at bounding box center [506, 33] width 206 height 67
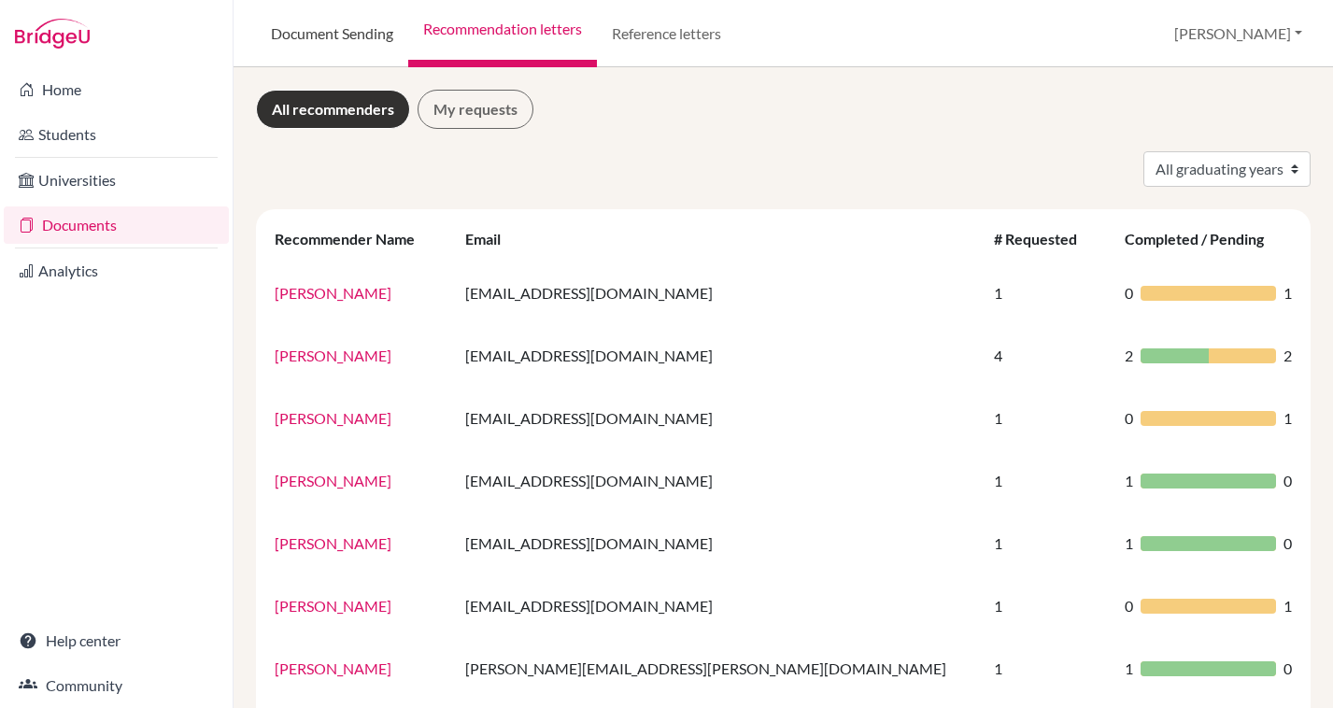
click at [340, 30] on link "Document Sending" at bounding box center [332, 33] width 152 height 67
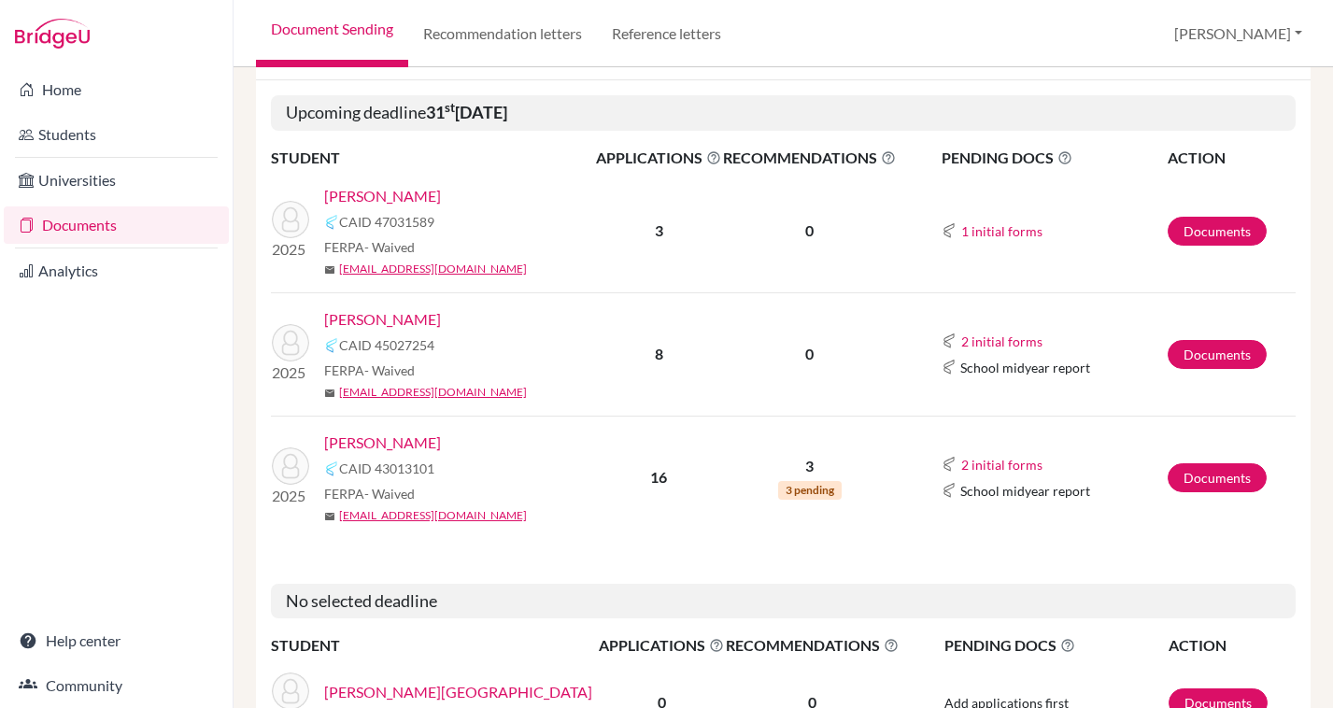
scroll to position [290, 0]
click at [1233, 486] on link "Documents" at bounding box center [1216, 476] width 99 height 29
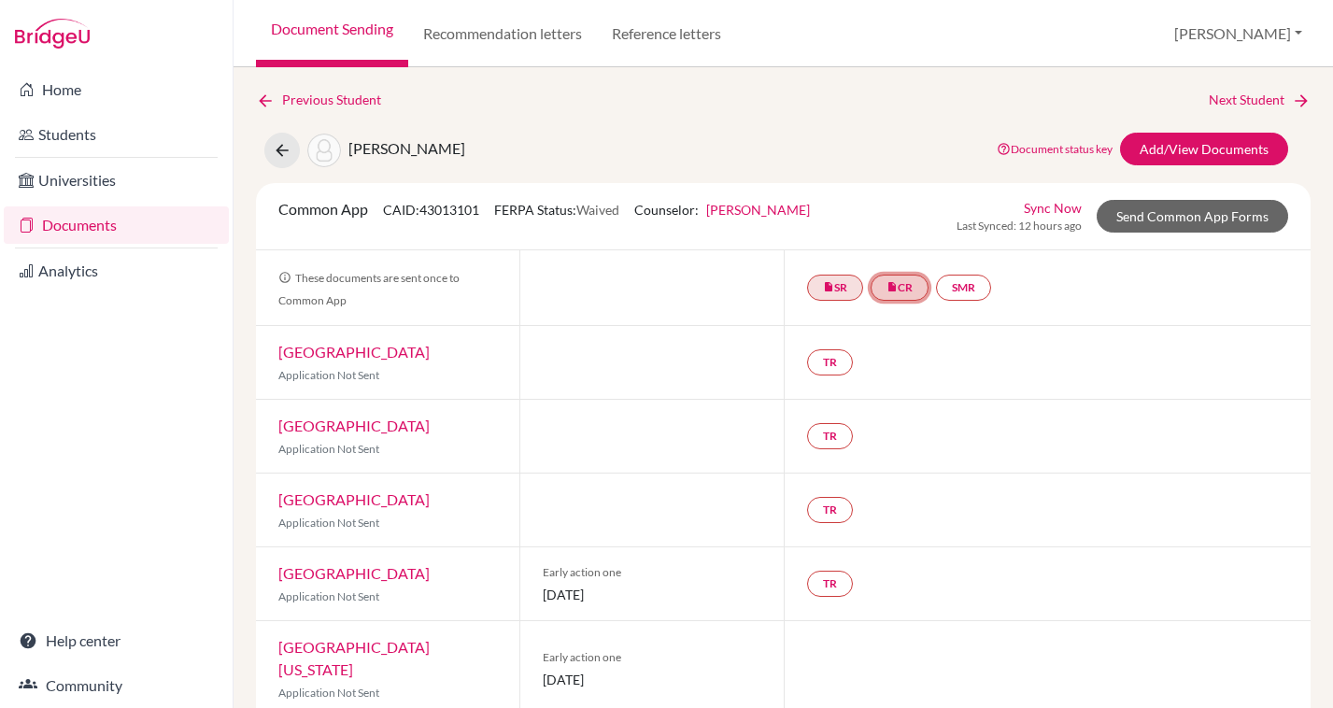
click at [911, 292] on link "insert_drive_file CR" at bounding box center [899, 288] width 58 height 26
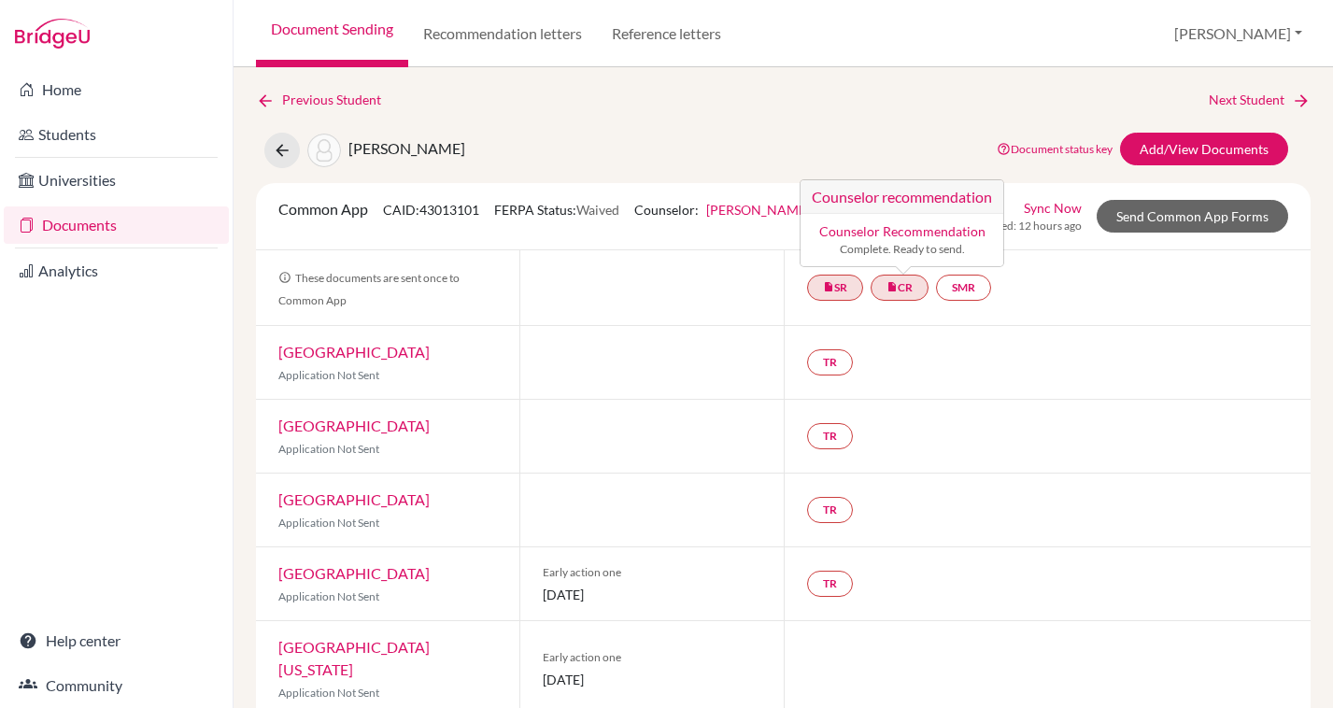
click at [634, 109] on div "Previous Student Next Student" at bounding box center [783, 100] width 1054 height 21
click at [663, 164] on div "Salazar, Mario Document status key TR Requirement. Document not uploaded yet. T…" at bounding box center [783, 150] width 1082 height 35
click at [814, 362] on link "TR" at bounding box center [830, 362] width 46 height 26
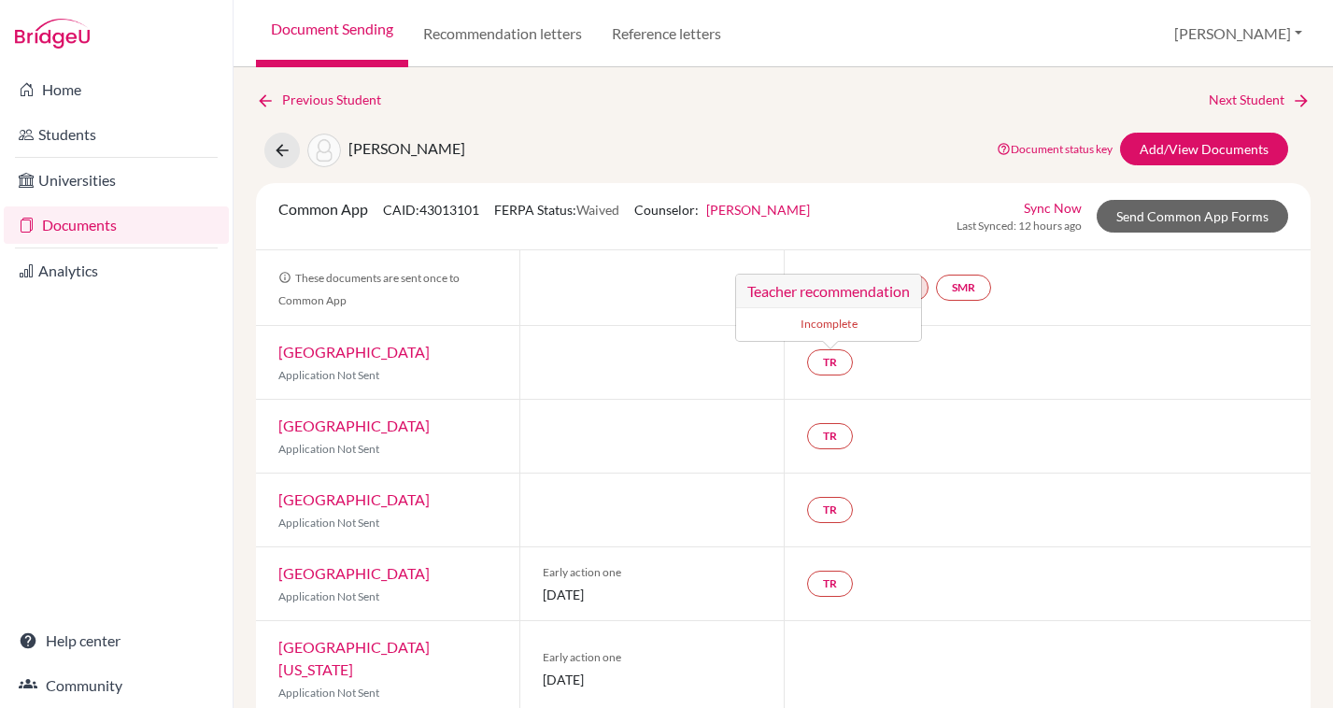
click at [673, 344] on div at bounding box center [650, 362] width 263 height 73
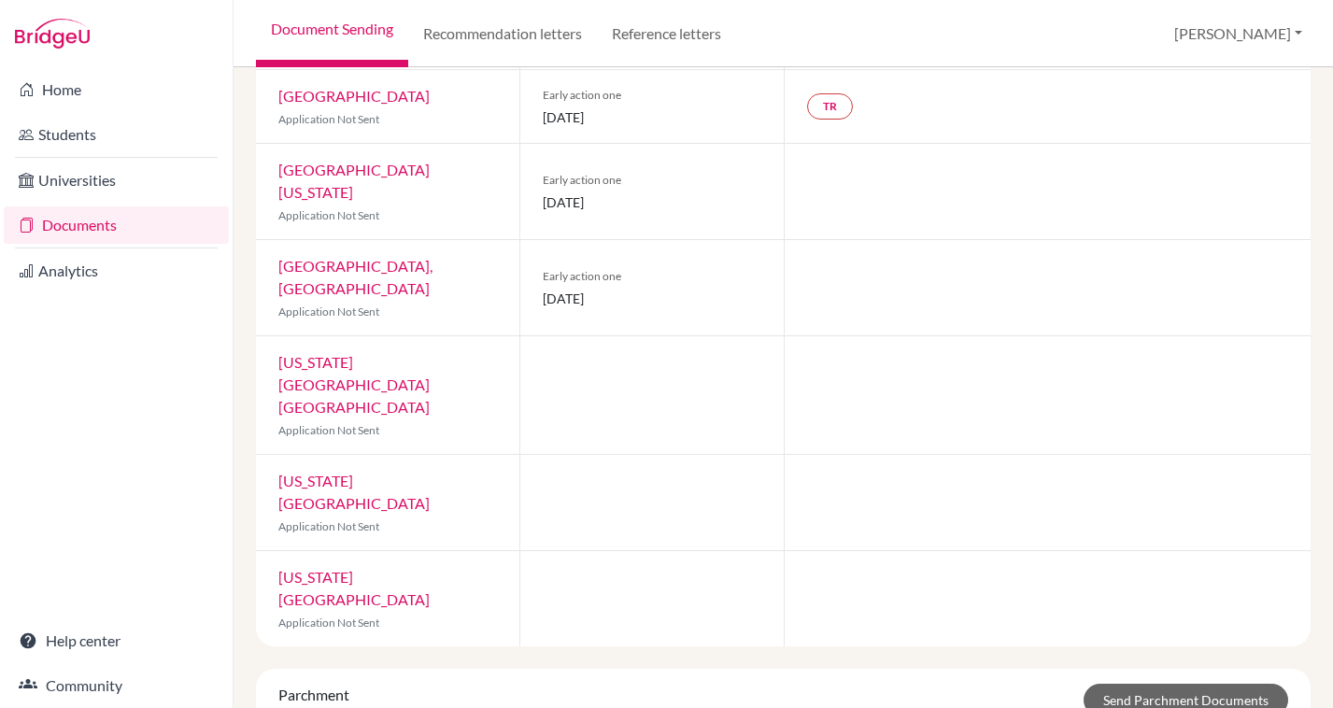
scroll to position [478, 0]
click at [667, 288] on span "01 November 2025" at bounding box center [652, 298] width 218 height 20
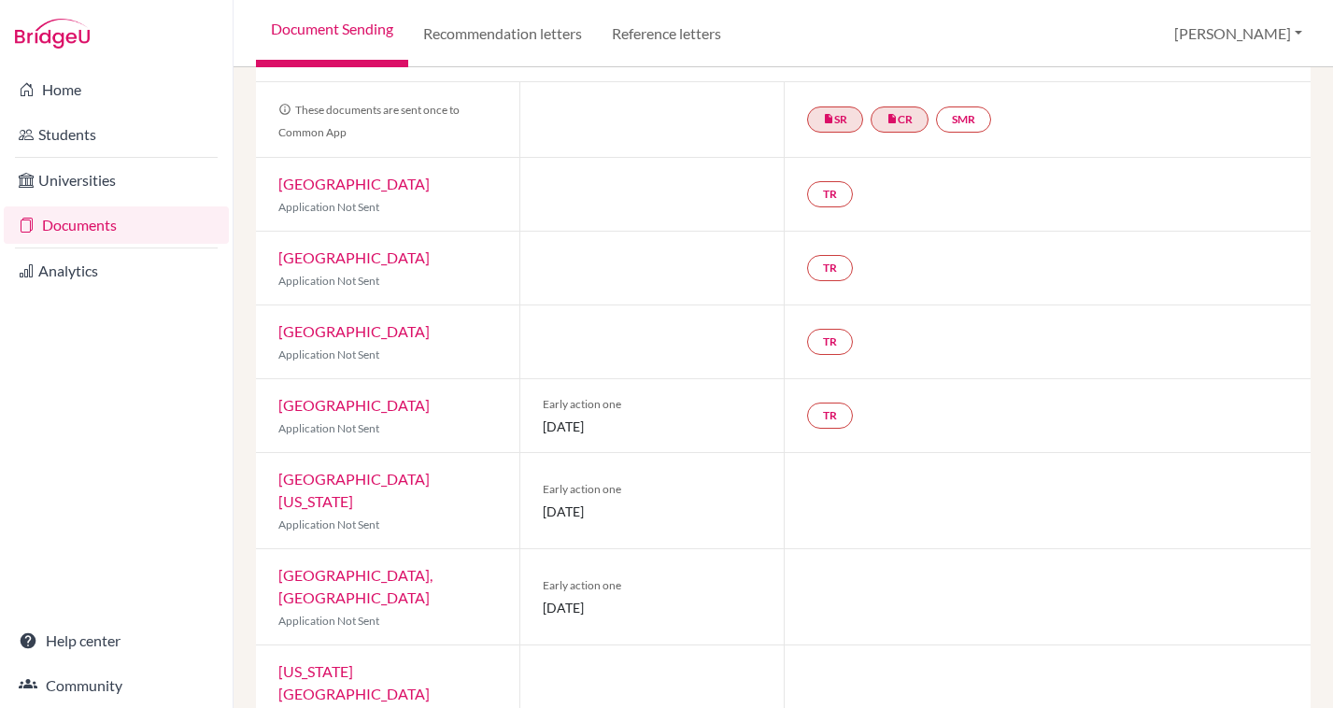
scroll to position [0, 0]
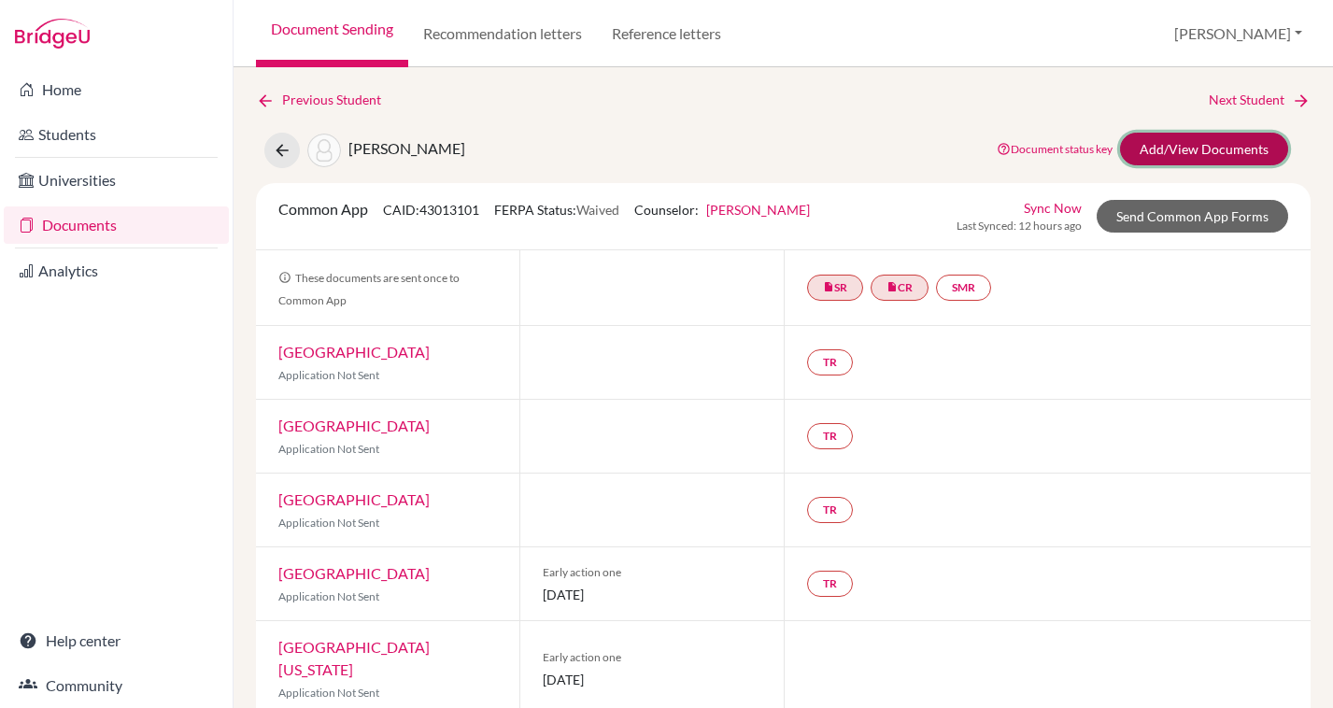
click at [1179, 151] on link "Add/View Documents" at bounding box center [1204, 149] width 168 height 33
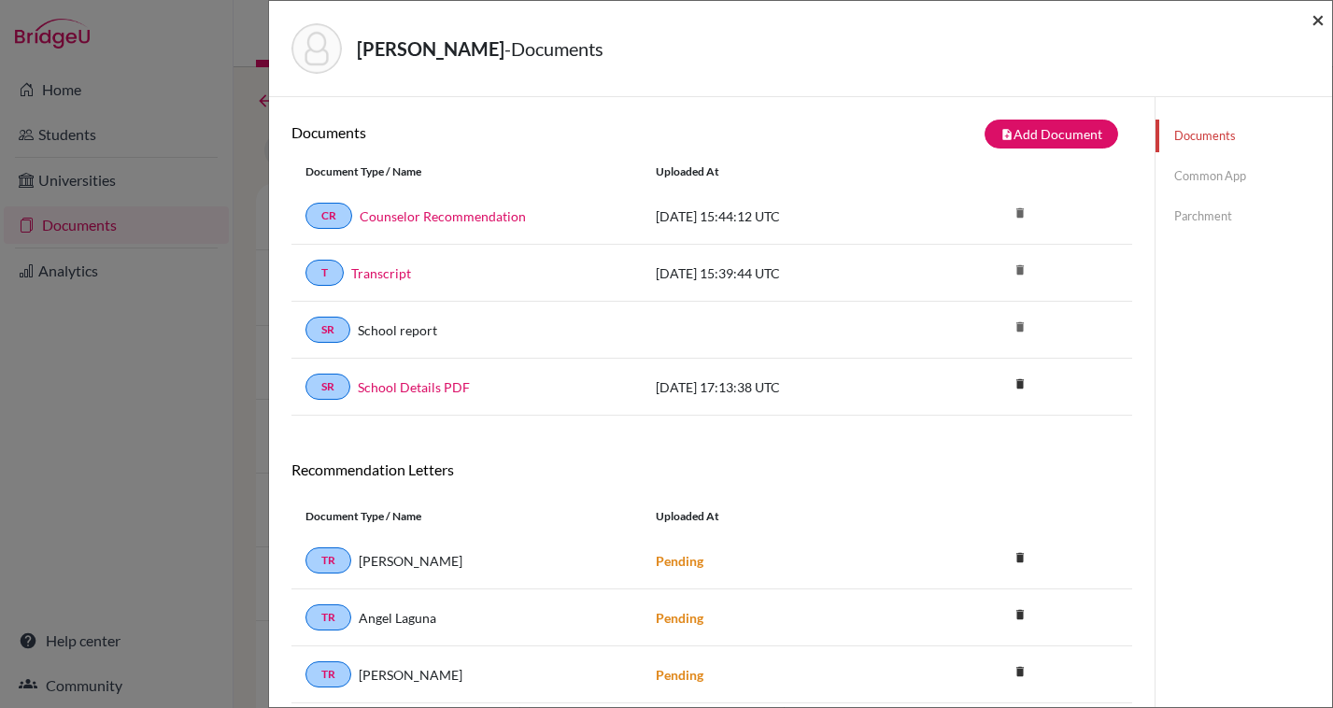
click at [1321, 24] on span "×" at bounding box center [1317, 19] width 13 height 27
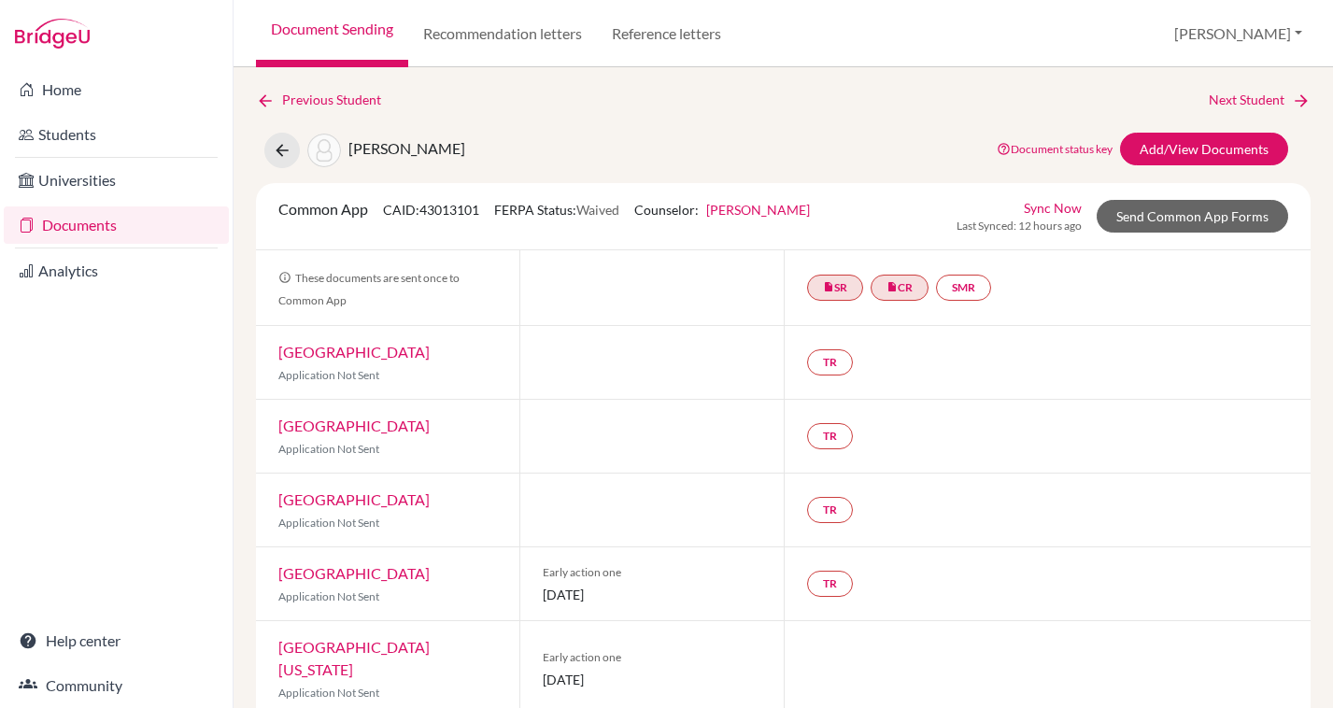
click at [563, 149] on div "Salazar, Mario Document status key TR Requirement. Document not uploaded yet. T…" at bounding box center [783, 150] width 1082 height 35
click at [331, 98] on link "Previous Student" at bounding box center [326, 100] width 140 height 21
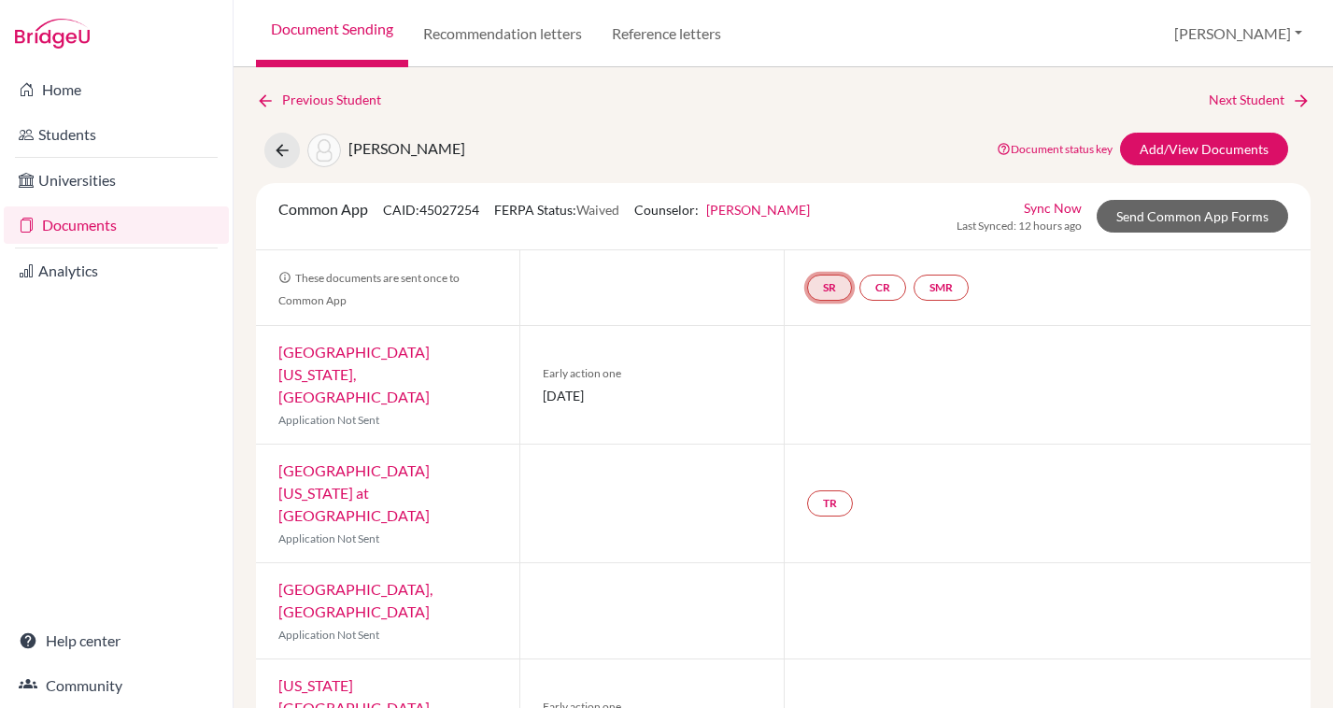
click at [823, 294] on link "SR" at bounding box center [829, 288] width 45 height 26
click at [818, 238] on link "School report" at bounding box center [828, 231] width 79 height 16
click at [1194, 152] on link "Add/View Documents" at bounding box center [1204, 149] width 168 height 33
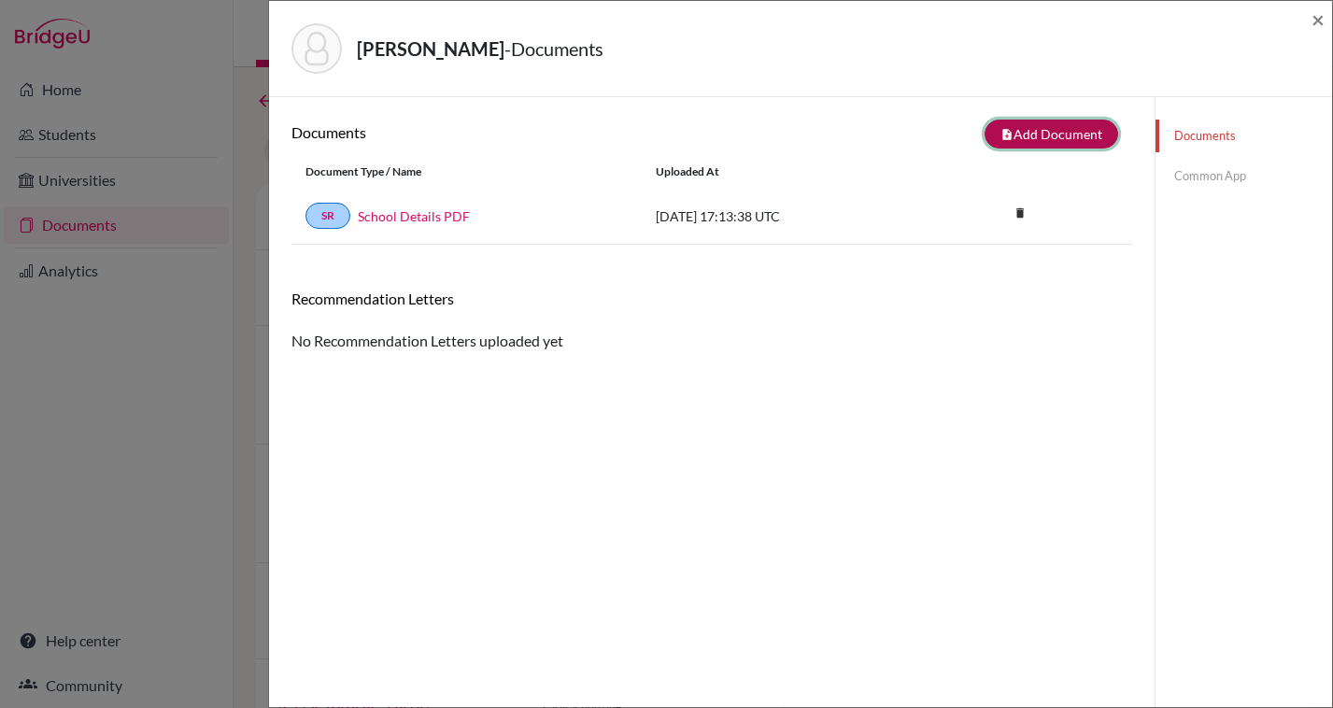
click at [1000, 133] on icon "note_add" at bounding box center [1006, 134] width 13 height 13
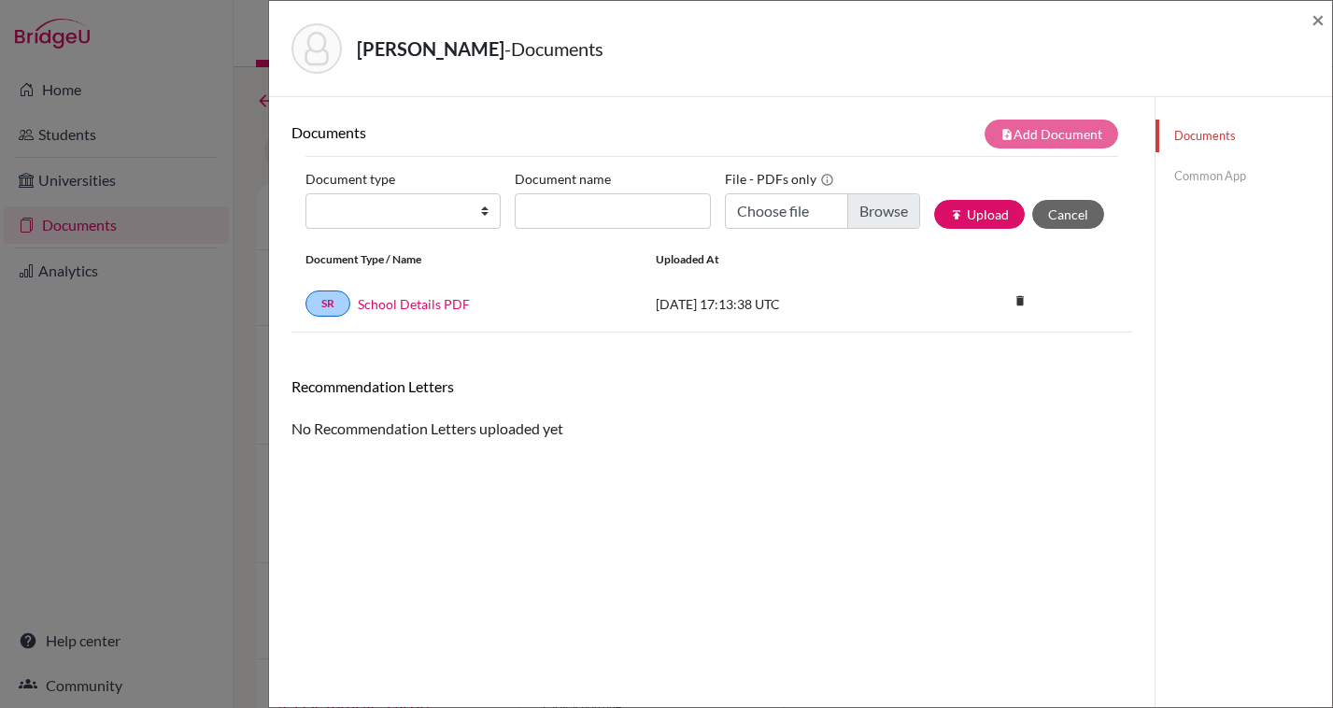
click at [878, 105] on div "Documents note_add Add Document Document type Change explanation for Common App…" at bounding box center [711, 451] width 885 height 708
click at [827, 49] on div "Nita, Maximo - Documents" at bounding box center [793, 48] width 1005 height 50
click at [1081, 211] on button "Cancel" at bounding box center [1068, 214] width 72 height 29
